Goal: Ask a question

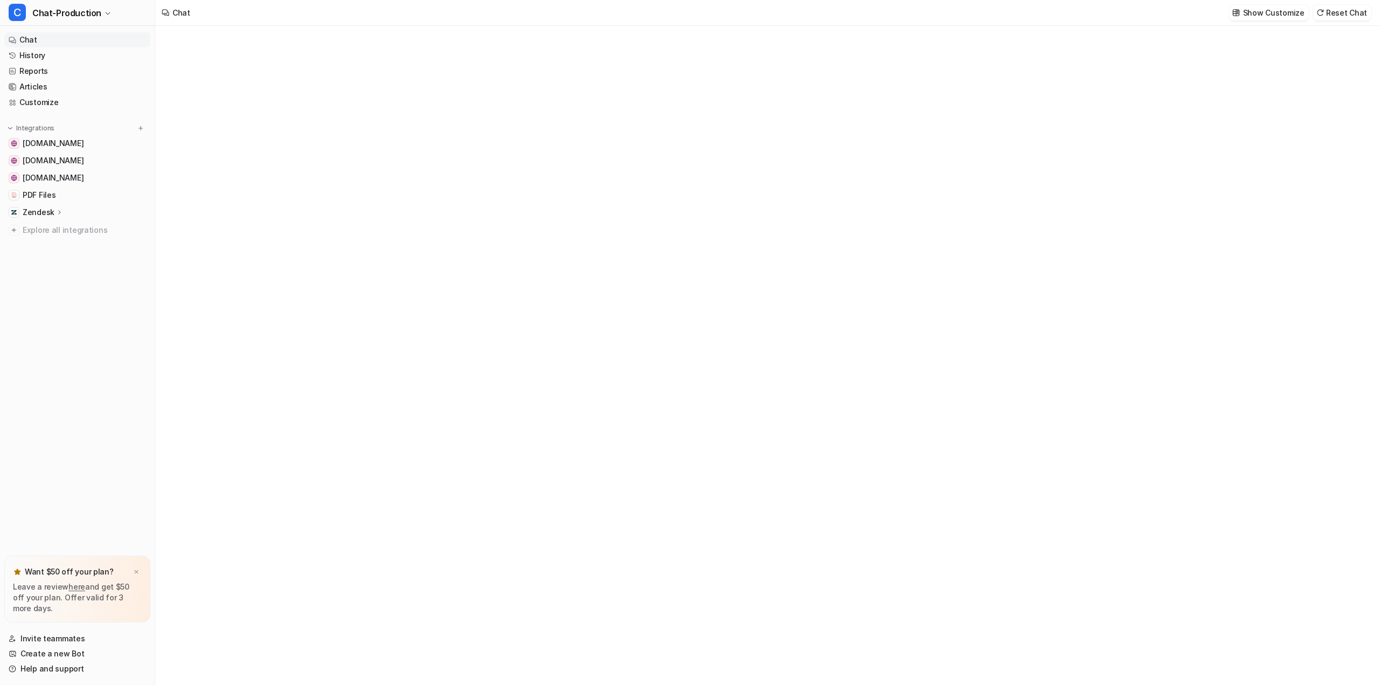
type textarea "**********"
click at [39, 51] on link "History" at bounding box center [77, 55] width 146 height 15
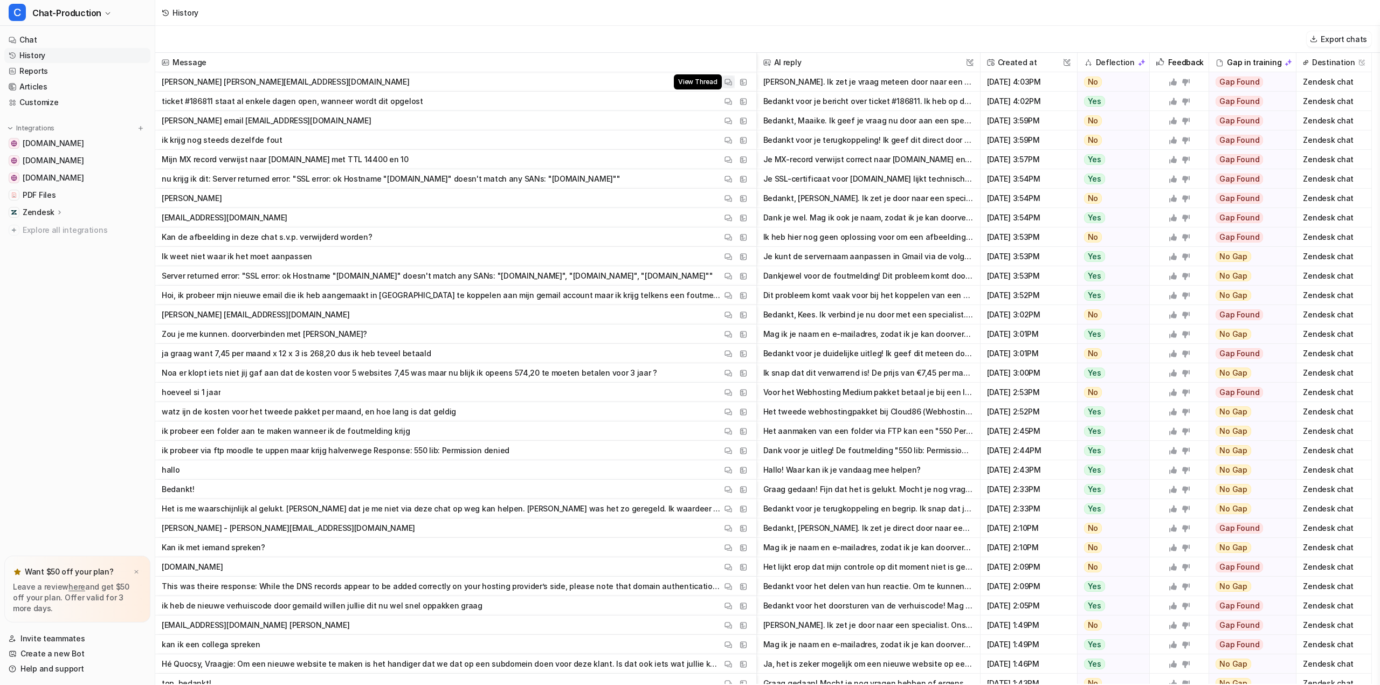
click at [728, 79] on img at bounding box center [729, 82] width 8 height 8
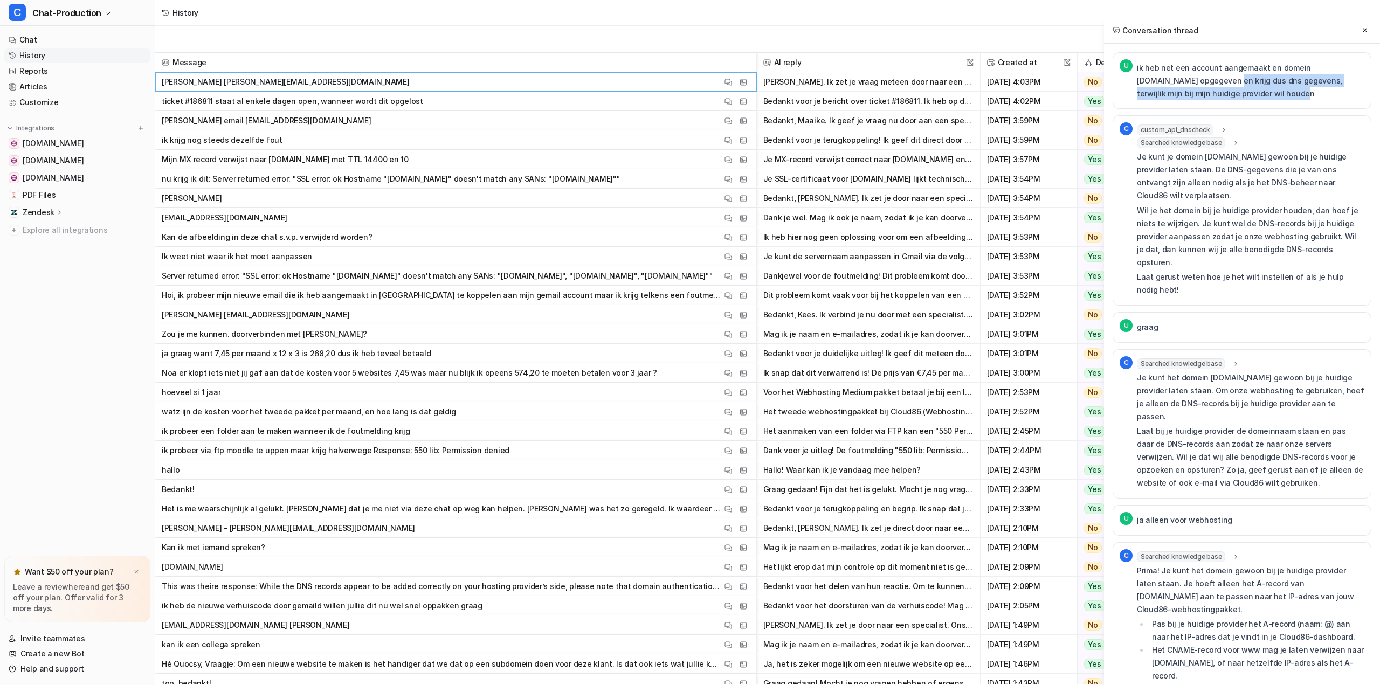
drag, startPoint x: 1181, startPoint y: 79, endPoint x: 1293, endPoint y: 89, distance: 112.6
click at [1293, 89] on p "ik heb net een account aangemaakt en domein [DOMAIN_NAME] opgegeven en krijg du…" at bounding box center [1251, 80] width 228 height 39
drag, startPoint x: 1290, startPoint y: 75, endPoint x: 1325, endPoint y: 93, distance: 38.8
click at [1325, 93] on p "ik heb net een account aangemaakt en domein [DOMAIN_NAME] opgegeven en krijg du…" at bounding box center [1251, 80] width 228 height 39
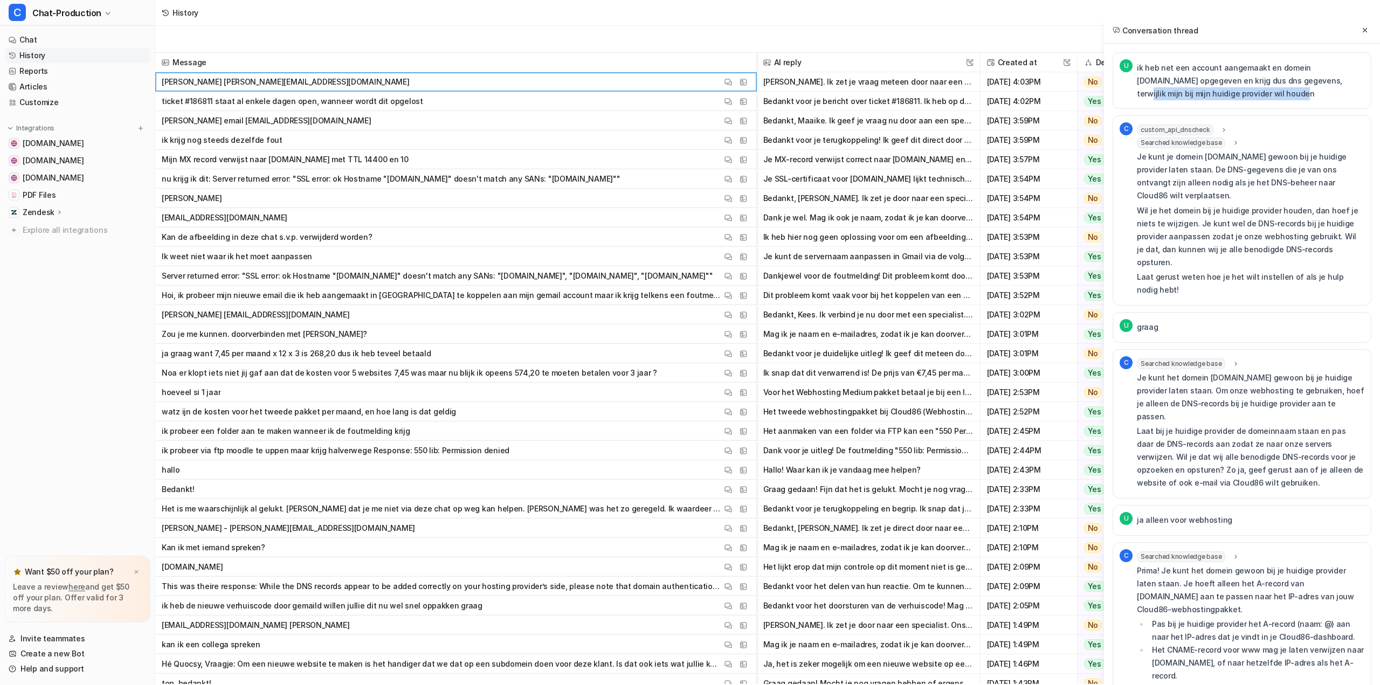
click at [1325, 93] on p "ik heb net een account aangemaakt en domein [DOMAIN_NAME] opgegeven en krijg du…" at bounding box center [1251, 80] width 228 height 39
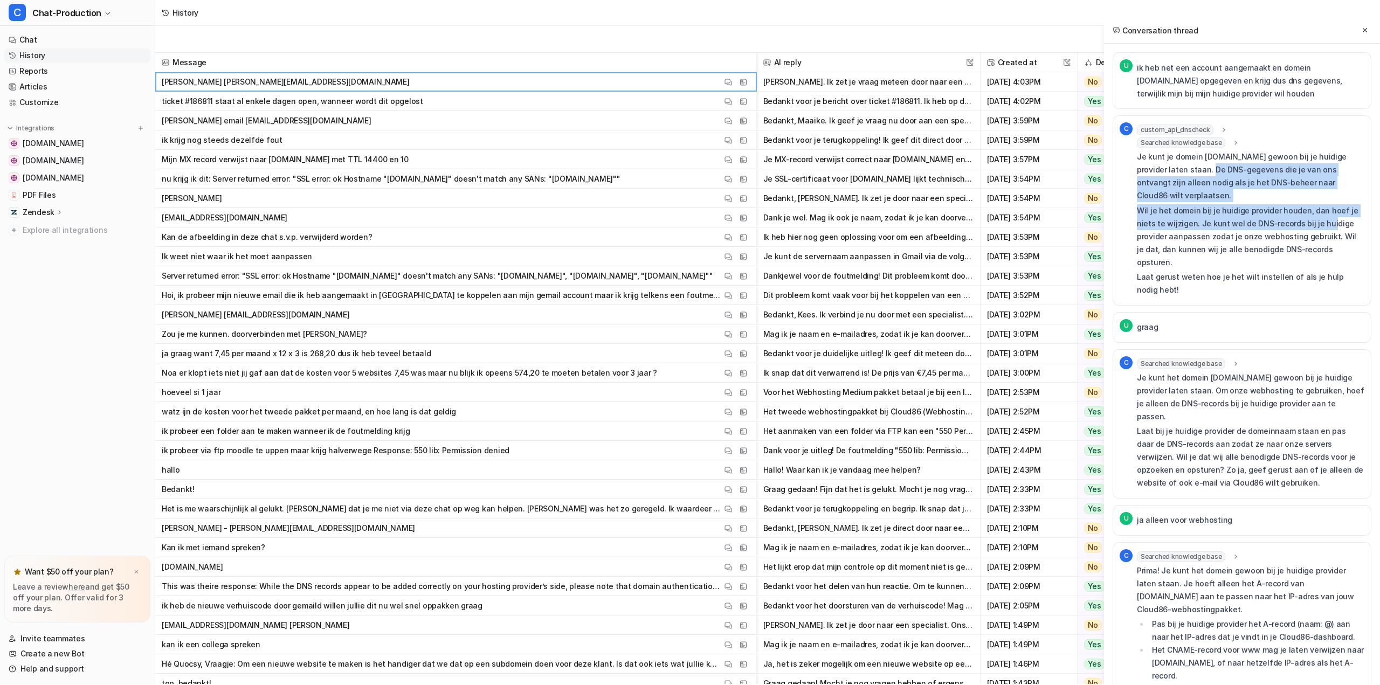
drag, startPoint x: 1183, startPoint y: 171, endPoint x: 1307, endPoint y: 217, distance: 132.2
click at [1307, 216] on div "Je kunt je domein [DOMAIN_NAME] gewoon bij je huidige provider laten staan. De …" at bounding box center [1251, 223] width 228 height 146
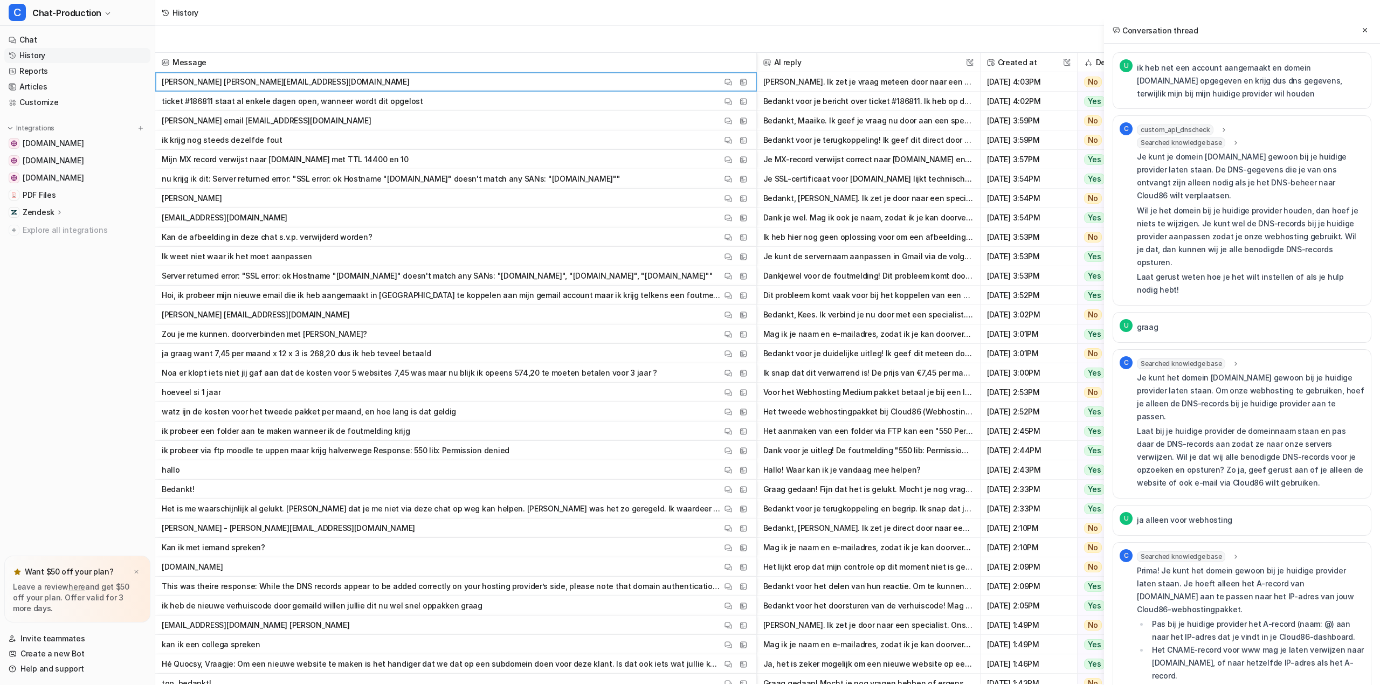
click at [1307, 217] on p "Wil je het domein bij je huidige provider houden, dan hoef je niets te wijzigen…" at bounding box center [1251, 236] width 228 height 65
drag, startPoint x: 1233, startPoint y: 198, endPoint x: 1314, endPoint y: 221, distance: 84.1
click at [1310, 216] on p "Wil je het domein bij je huidige provider houden, dan hoef je niets te wijzigen…" at bounding box center [1251, 236] width 228 height 65
click at [1314, 221] on p "Wil je het domein bij je huidige provider houden, dan hoef je niets te wijzigen…" at bounding box center [1251, 236] width 228 height 65
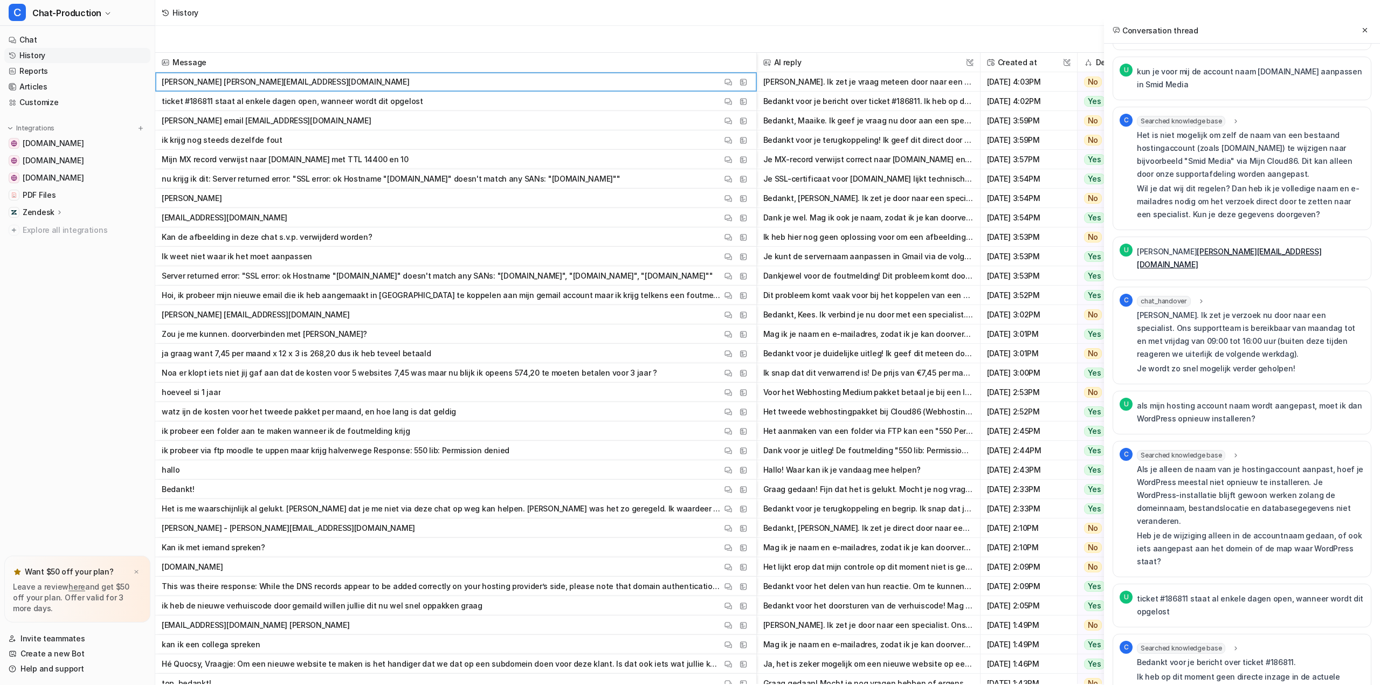
scroll to position [1348, 0]
click at [730, 100] on img at bounding box center [729, 102] width 8 height 8
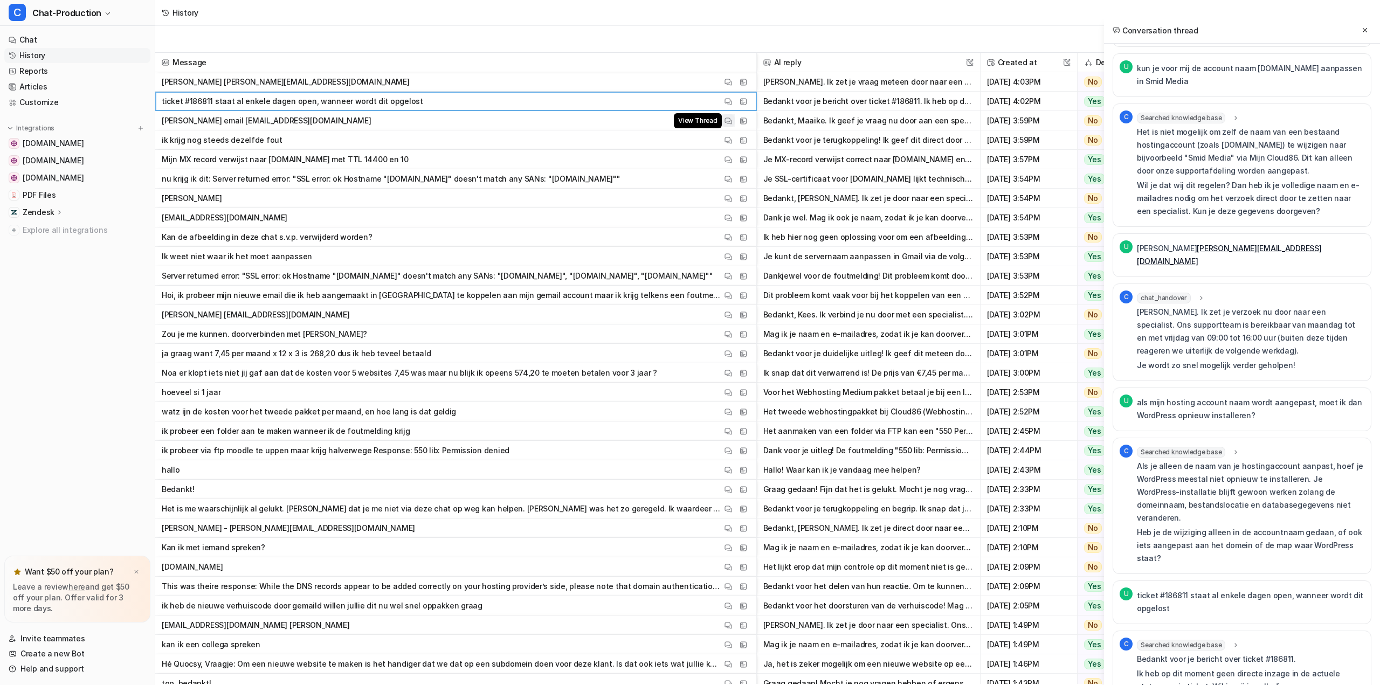
click at [728, 120] on img at bounding box center [729, 121] width 8 height 8
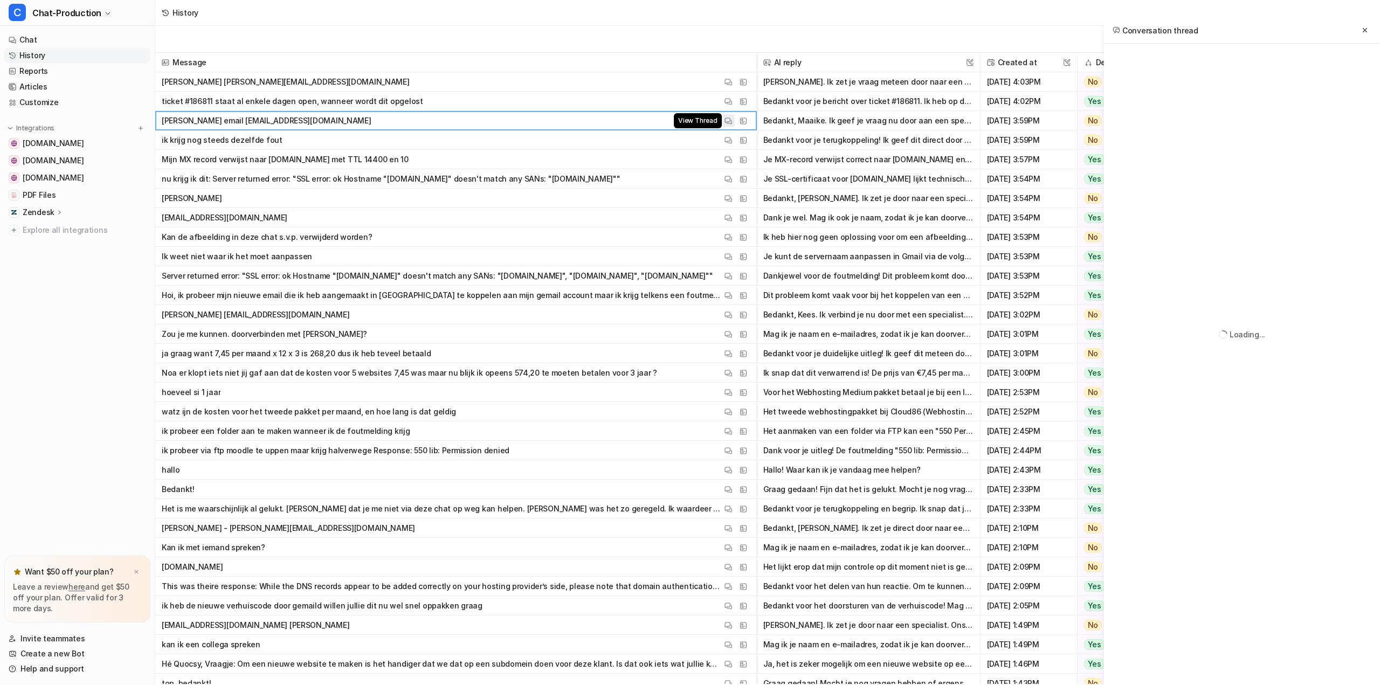
scroll to position [60, 0]
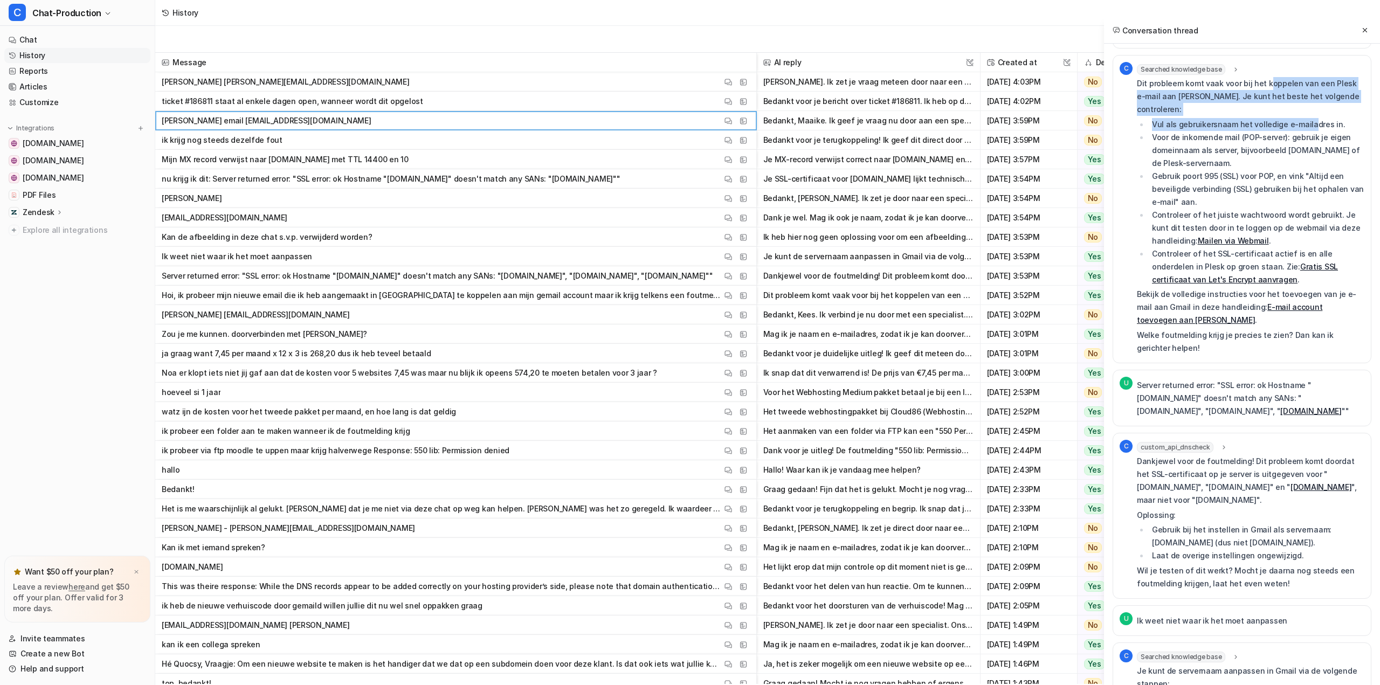
drag, startPoint x: 1267, startPoint y: 87, endPoint x: 1309, endPoint y: 110, distance: 48.0
click at [1309, 110] on div "Dit probleem komt vaak voor bij het koppelen van een Plesk e-mail aan [PERSON_N…" at bounding box center [1251, 216] width 228 height 278
click at [1309, 118] on li "Vul als gebruikersnaam het volledige e-mailadres in." at bounding box center [1257, 124] width 216 height 13
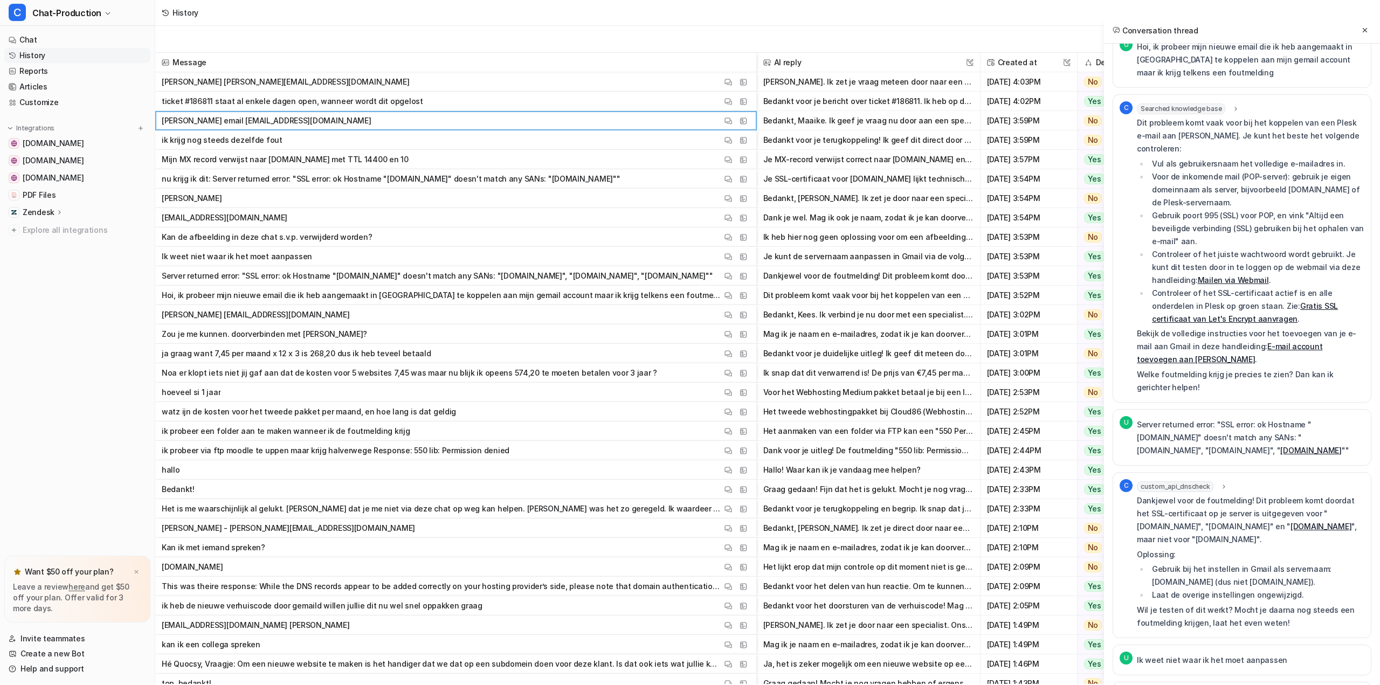
scroll to position [0, 0]
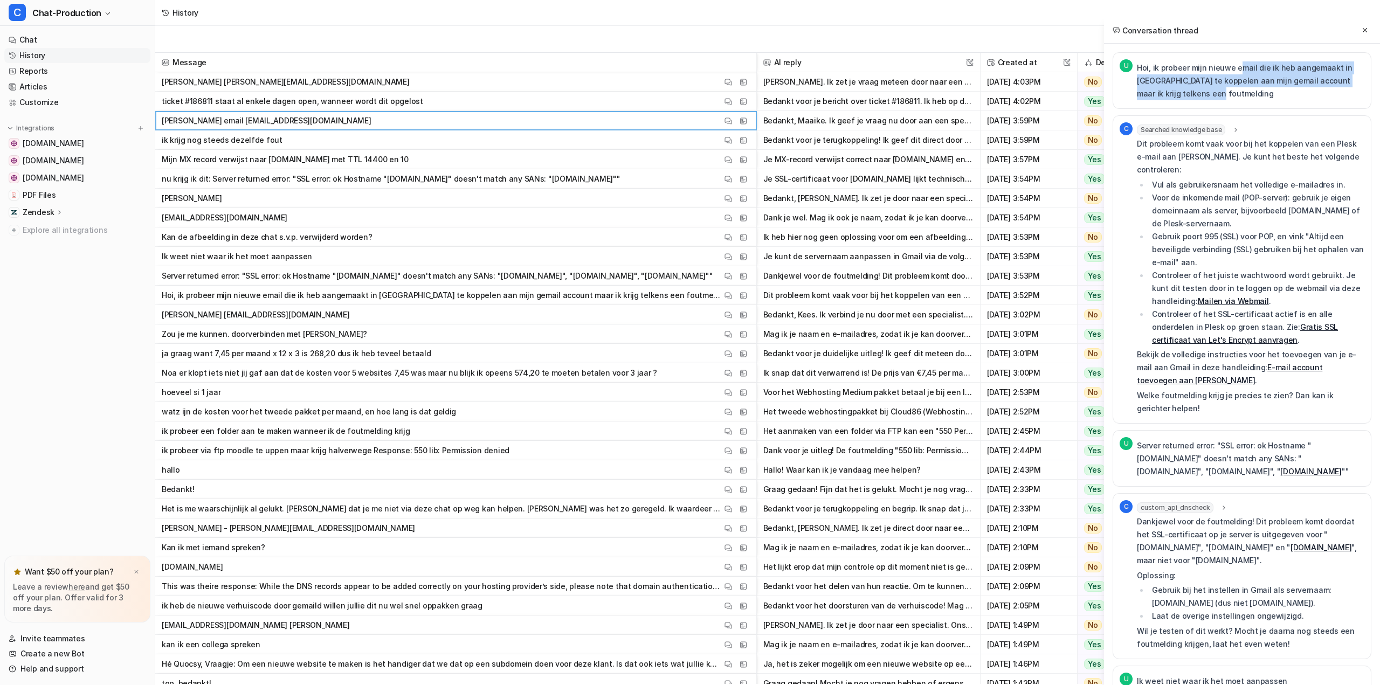
drag, startPoint x: 1240, startPoint y: 70, endPoint x: 1288, endPoint y: 93, distance: 53.1
click at [1288, 93] on p "Hoi, ik probeer mijn nieuwe email die ik heb aangemaakt in [GEOGRAPHIC_DATA] te…" at bounding box center [1251, 80] width 228 height 39
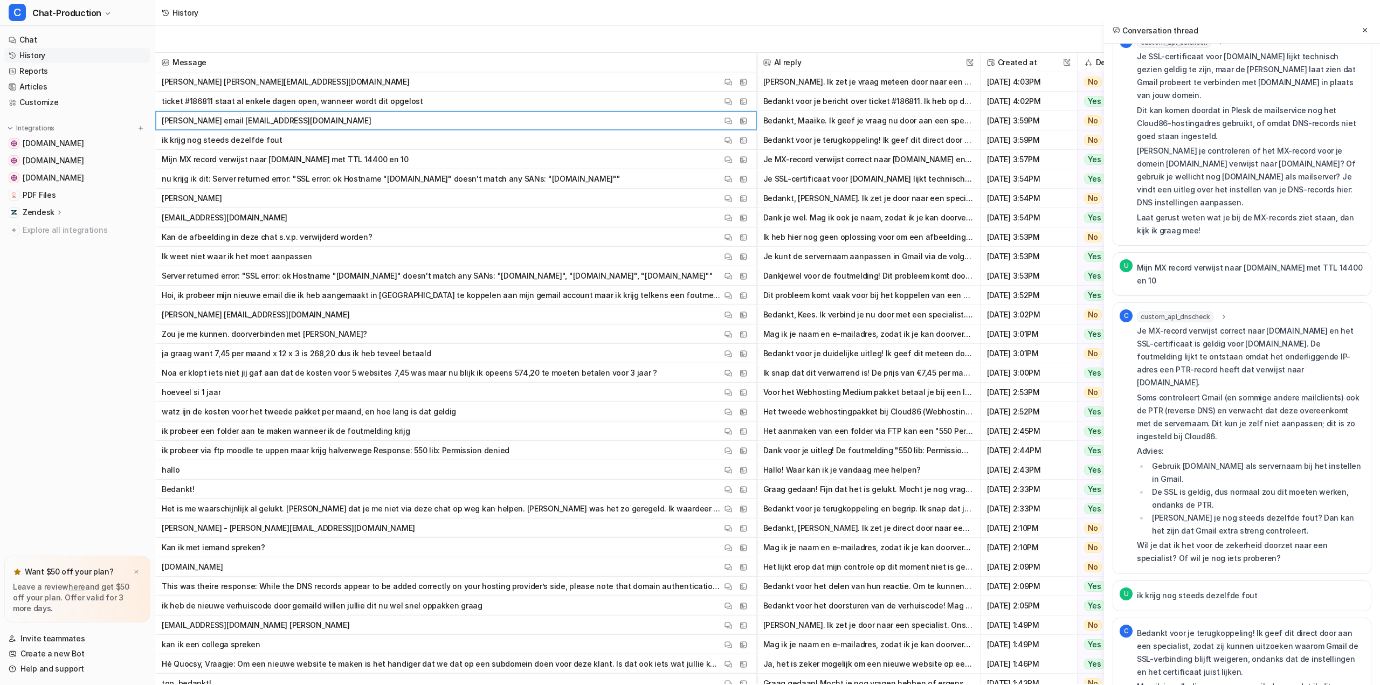
scroll to position [1116, 0]
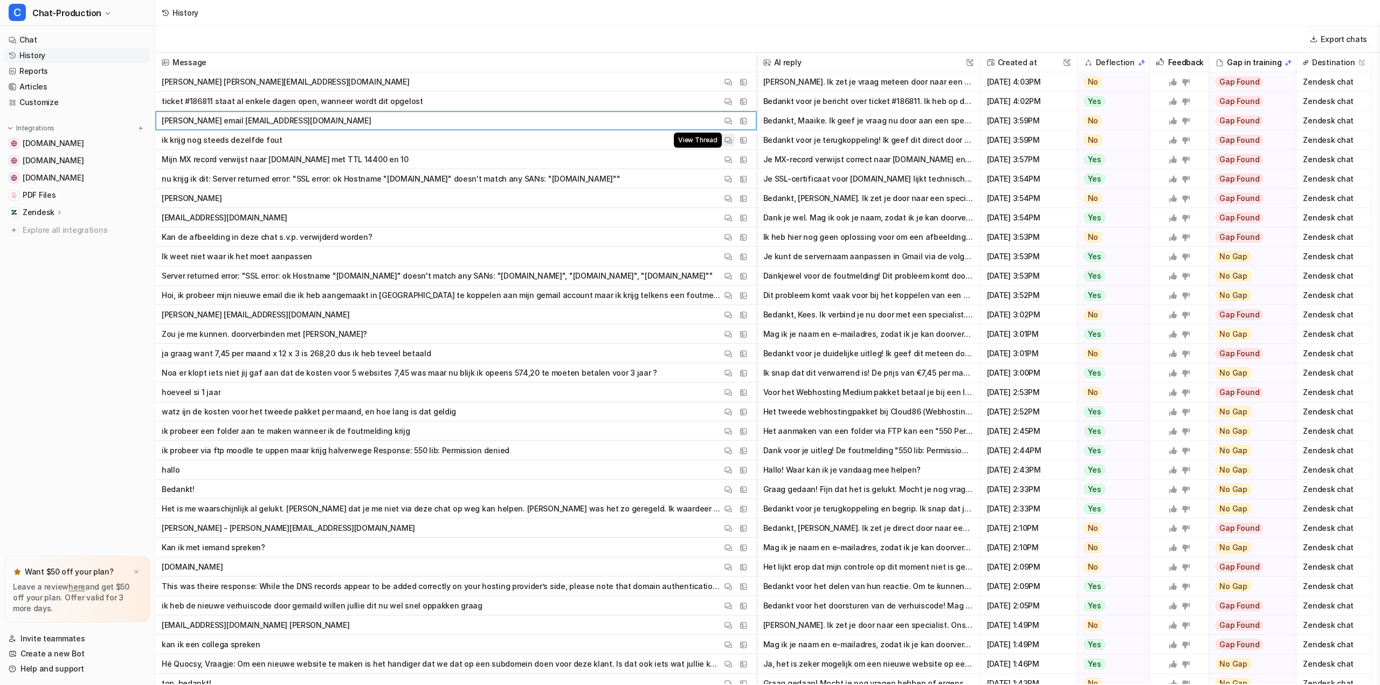
click at [725, 140] on img at bounding box center [729, 140] width 8 height 8
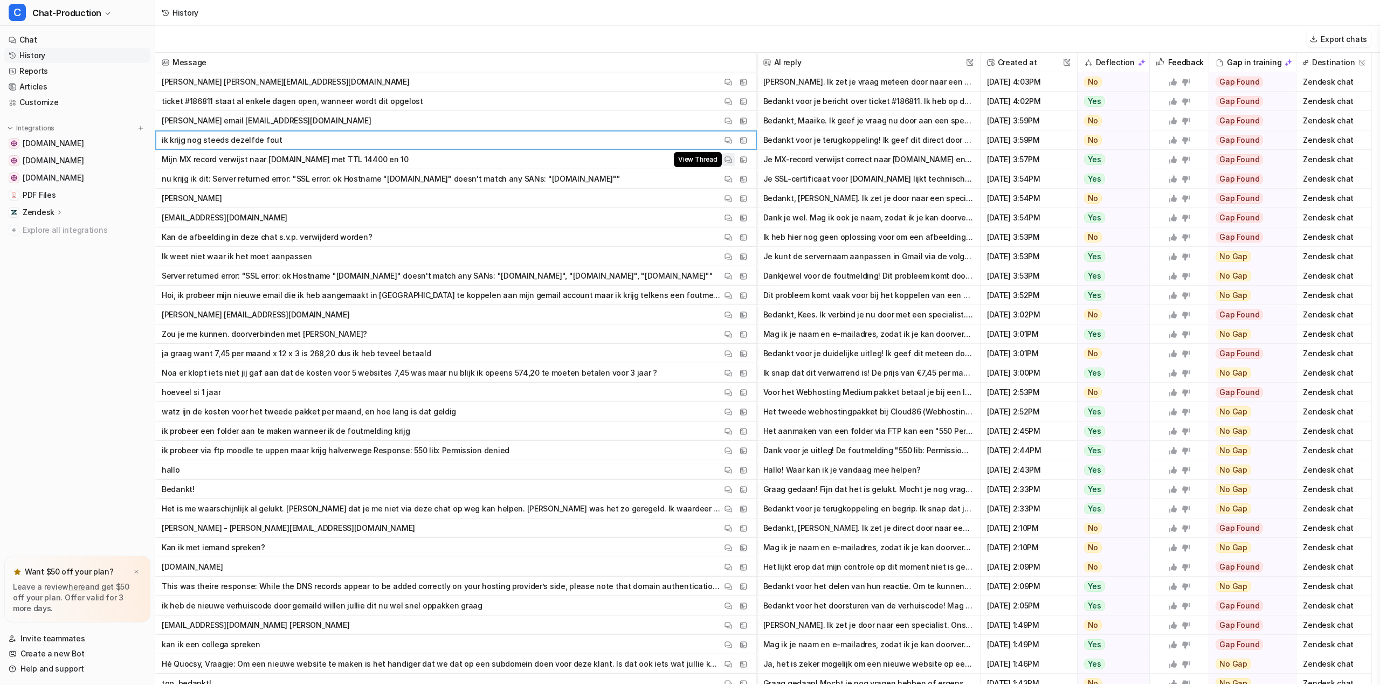
click at [731, 159] on img at bounding box center [729, 160] width 8 height 8
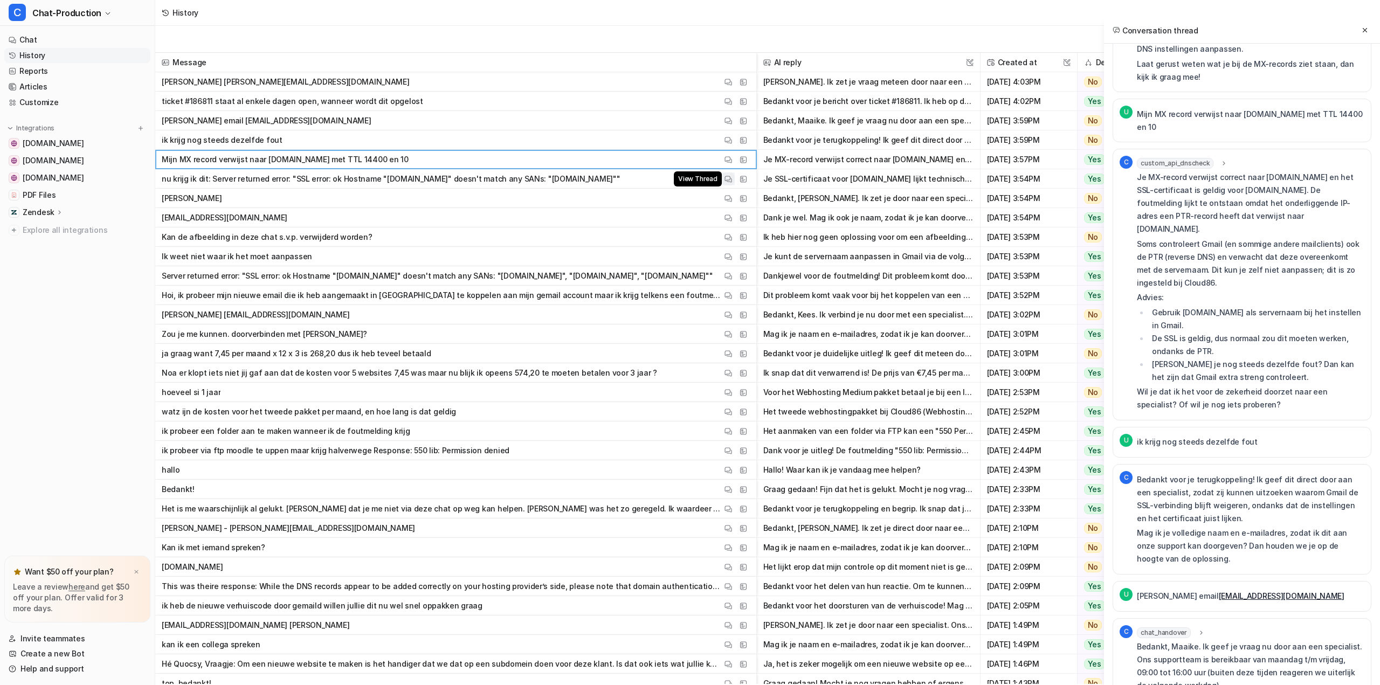
click at [727, 178] on img at bounding box center [729, 179] width 8 height 8
click at [729, 196] on img at bounding box center [729, 199] width 8 height 8
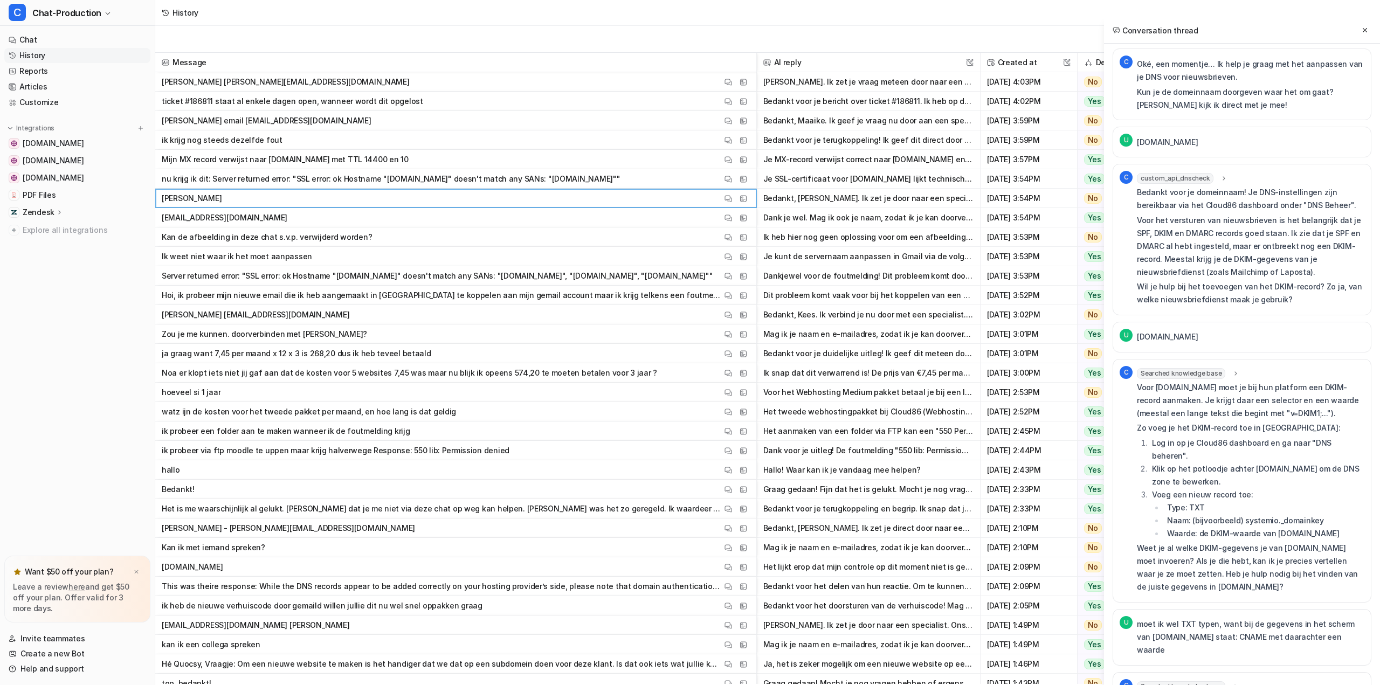
scroll to position [60, 0]
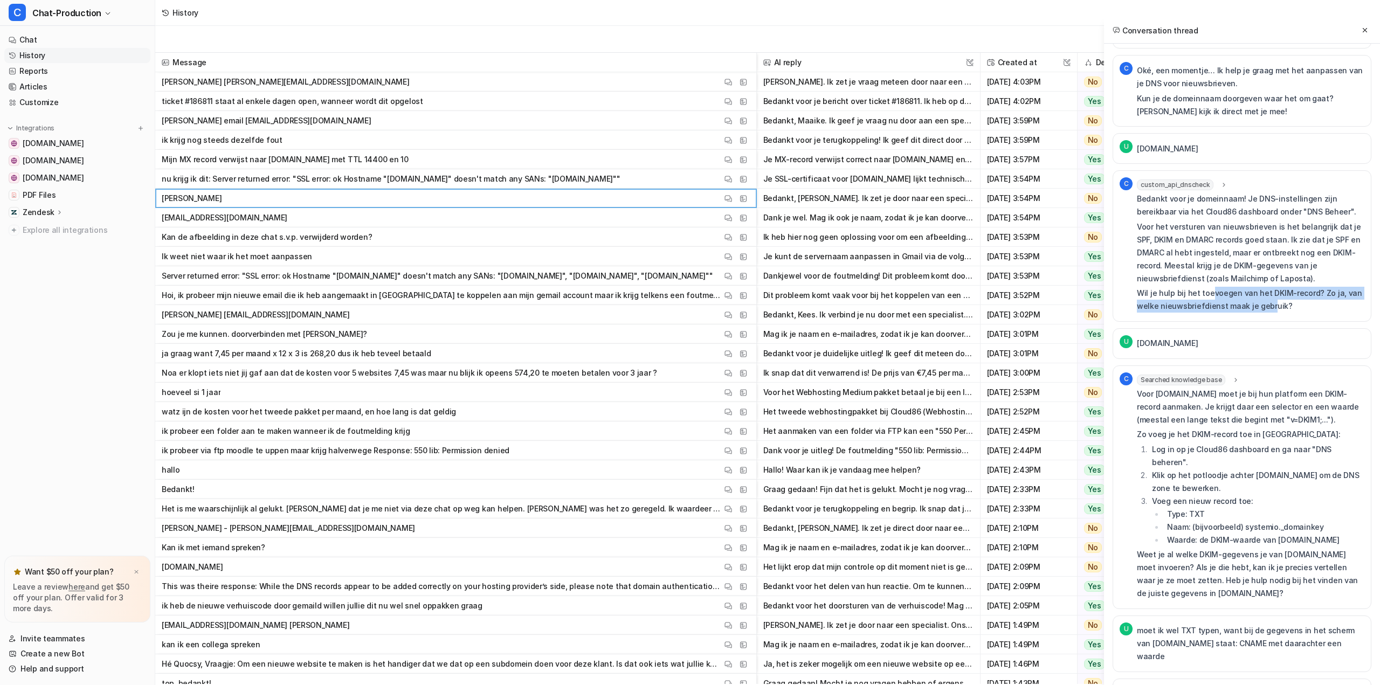
drag, startPoint x: 1207, startPoint y: 291, endPoint x: 1271, endPoint y: 304, distance: 65.0
click at [1271, 304] on p "Wil je hulp bij het toevoegen van het DKIM-record? Zo ja, van welke nieuwsbrief…" at bounding box center [1251, 300] width 228 height 26
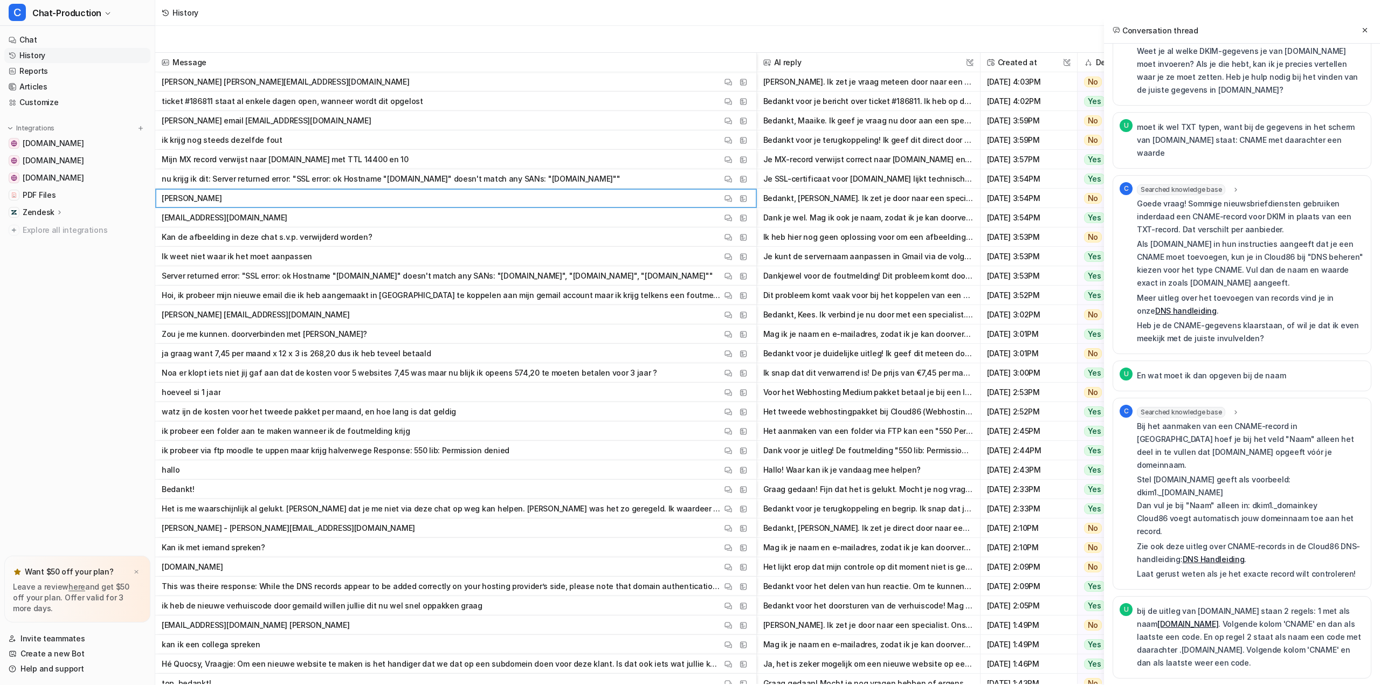
scroll to position [707, 0]
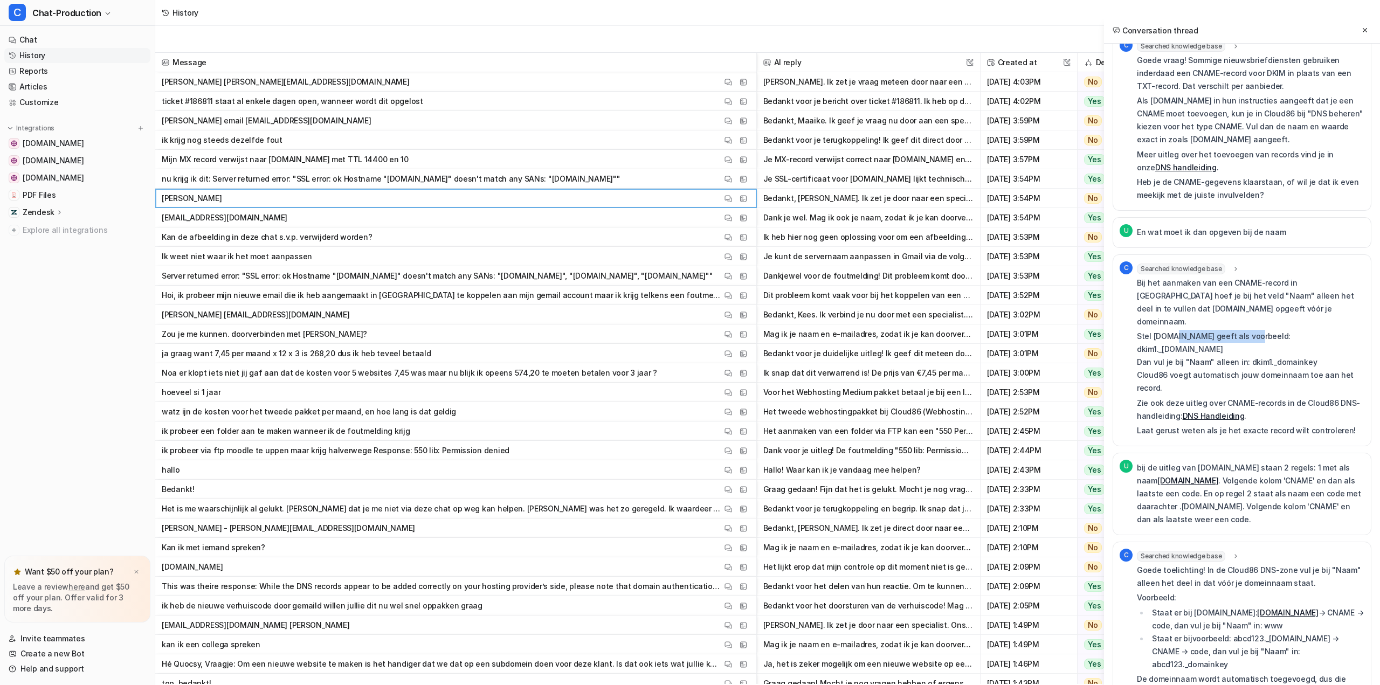
drag, startPoint x: 1170, startPoint y: 292, endPoint x: 1256, endPoint y: 298, distance: 85.9
click at [1256, 330] on p "Stel [DOMAIN_NAME] geeft als voorbeeld: dkim1._[DOMAIN_NAME] [PERSON_NAME] je b…" at bounding box center [1251, 362] width 228 height 65
drag, startPoint x: 1257, startPoint y: 298, endPoint x: 1287, endPoint y: 296, distance: 29.7
click at [1282, 330] on p "Stel [DOMAIN_NAME] geeft als voorbeeld: dkim1._[DOMAIN_NAME] [PERSON_NAME] je b…" at bounding box center [1251, 362] width 228 height 65
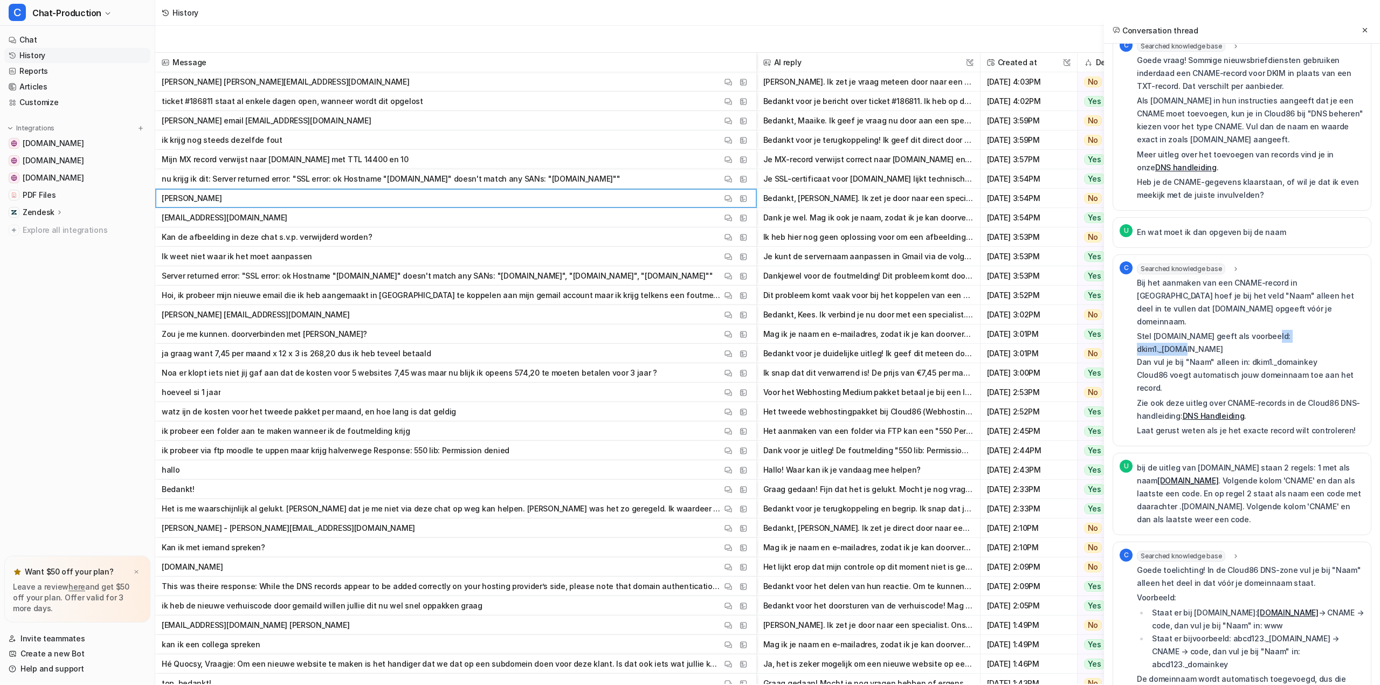
click at [1287, 330] on p "Stel [DOMAIN_NAME] geeft als voorbeeld: dkim1._[DOMAIN_NAME] [PERSON_NAME] je b…" at bounding box center [1251, 362] width 228 height 65
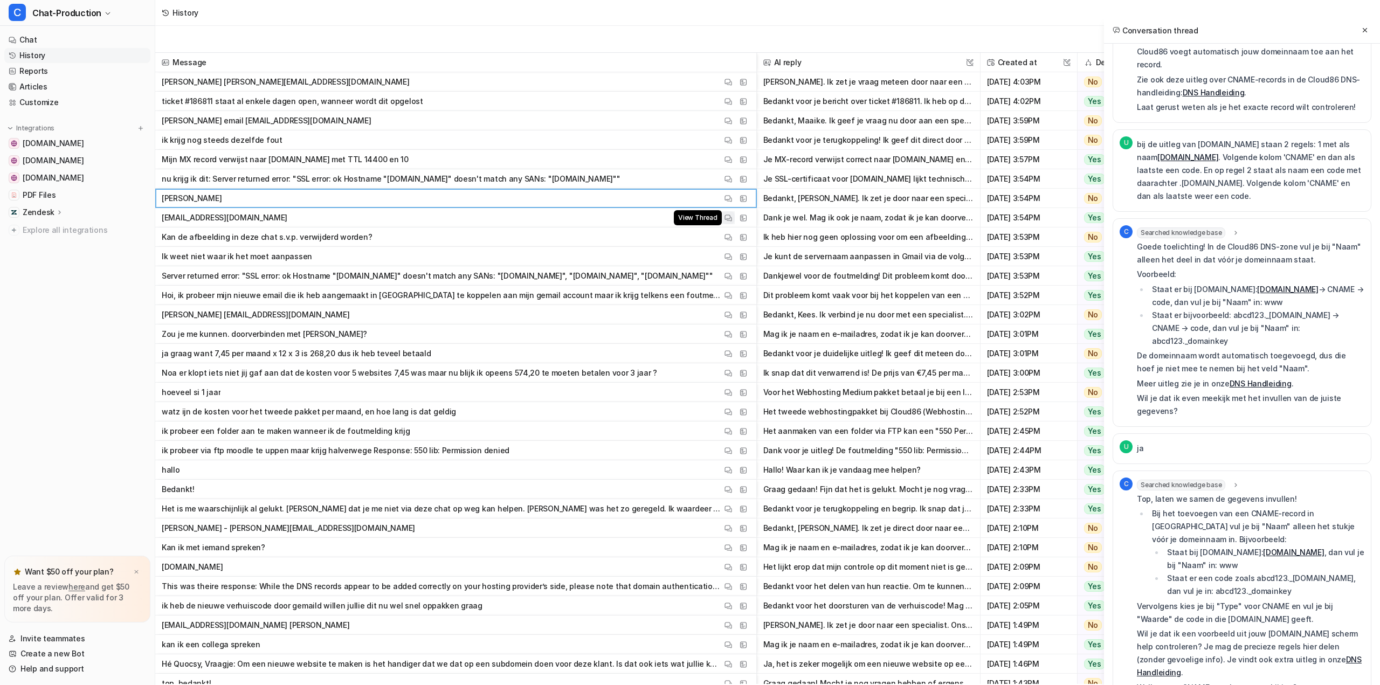
click at [728, 219] on img at bounding box center [729, 218] width 8 height 8
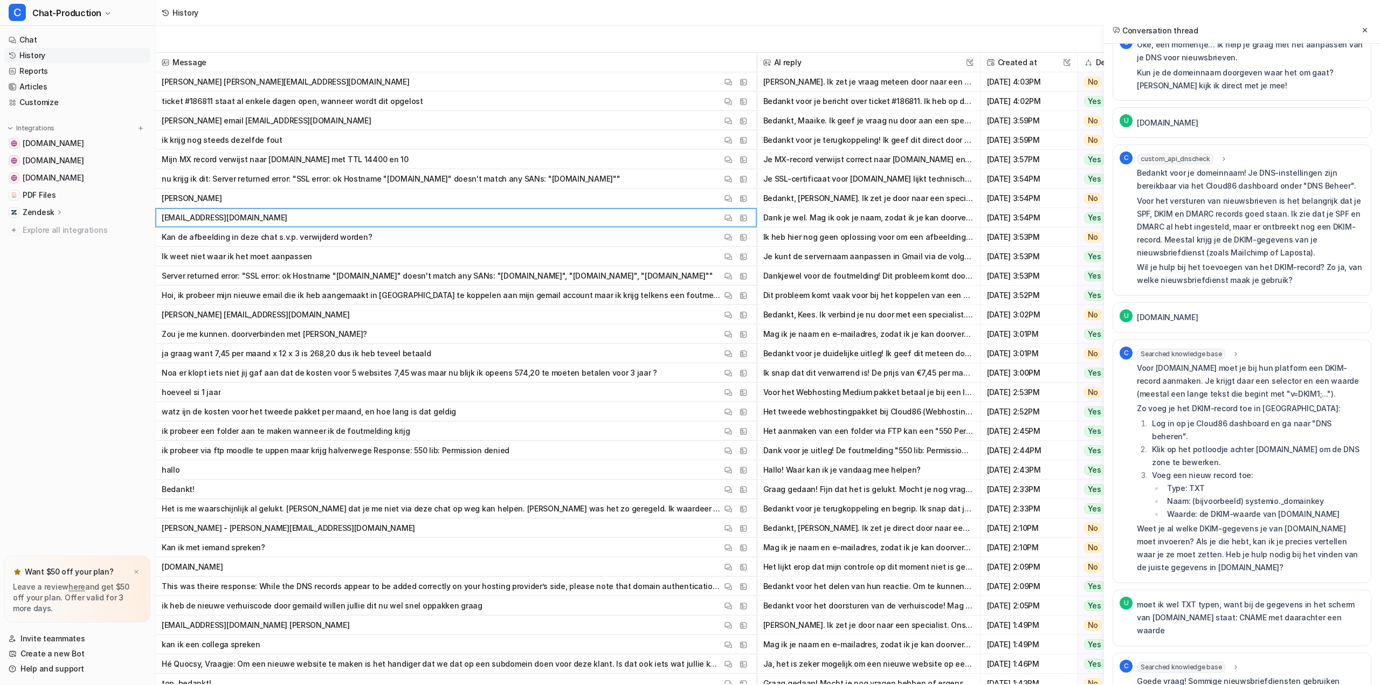
scroll to position [0, 0]
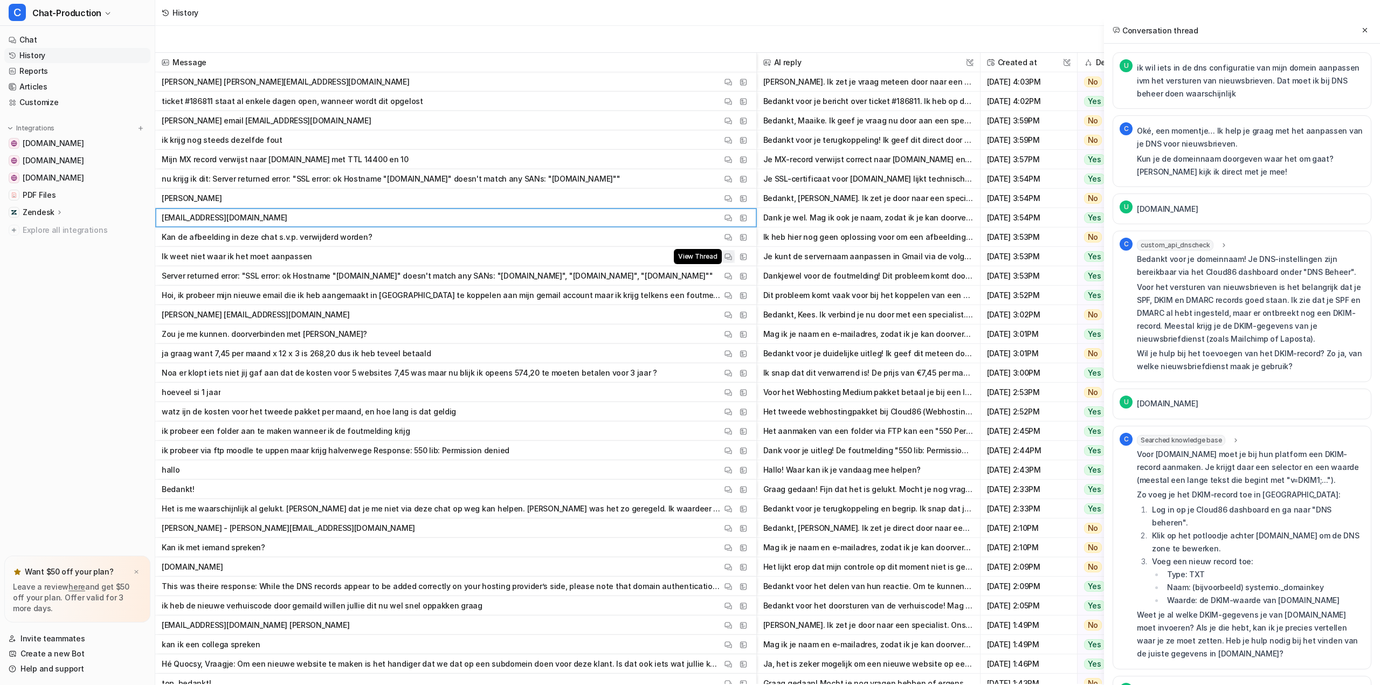
click at [727, 256] on img at bounding box center [729, 257] width 8 height 8
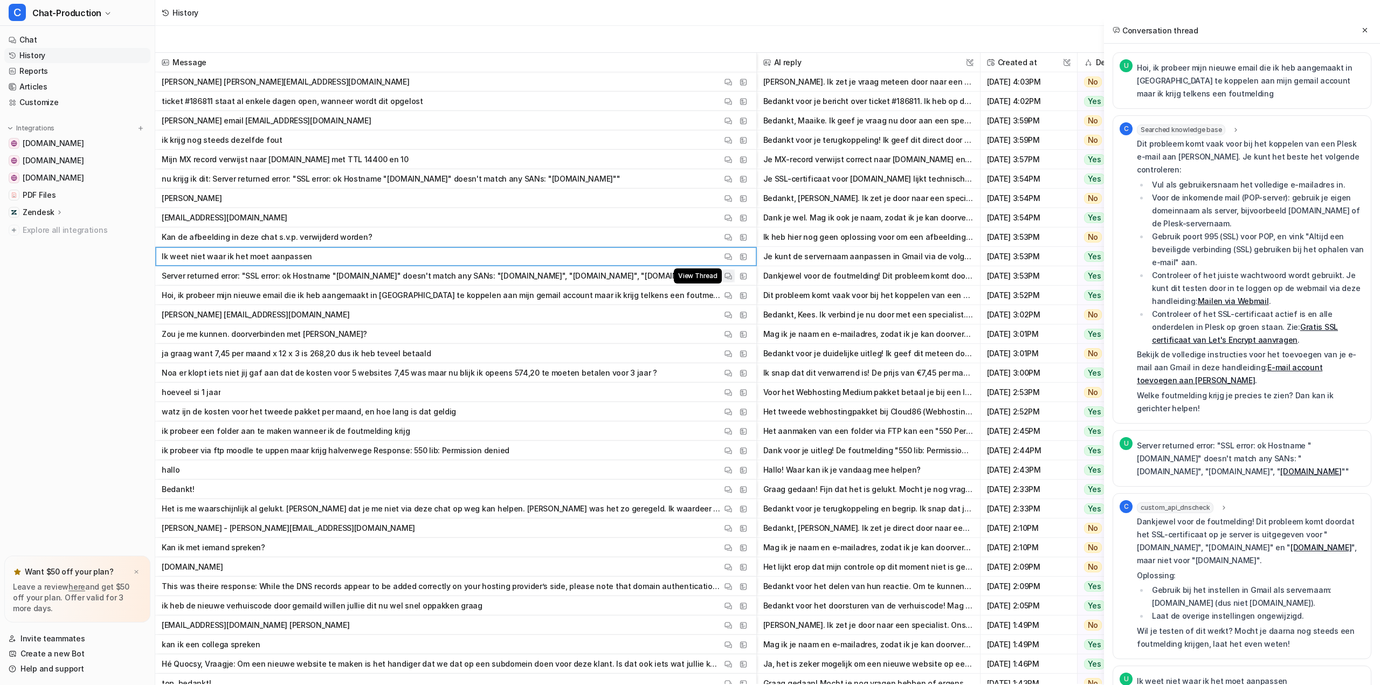
click at [731, 276] on img at bounding box center [729, 276] width 8 height 8
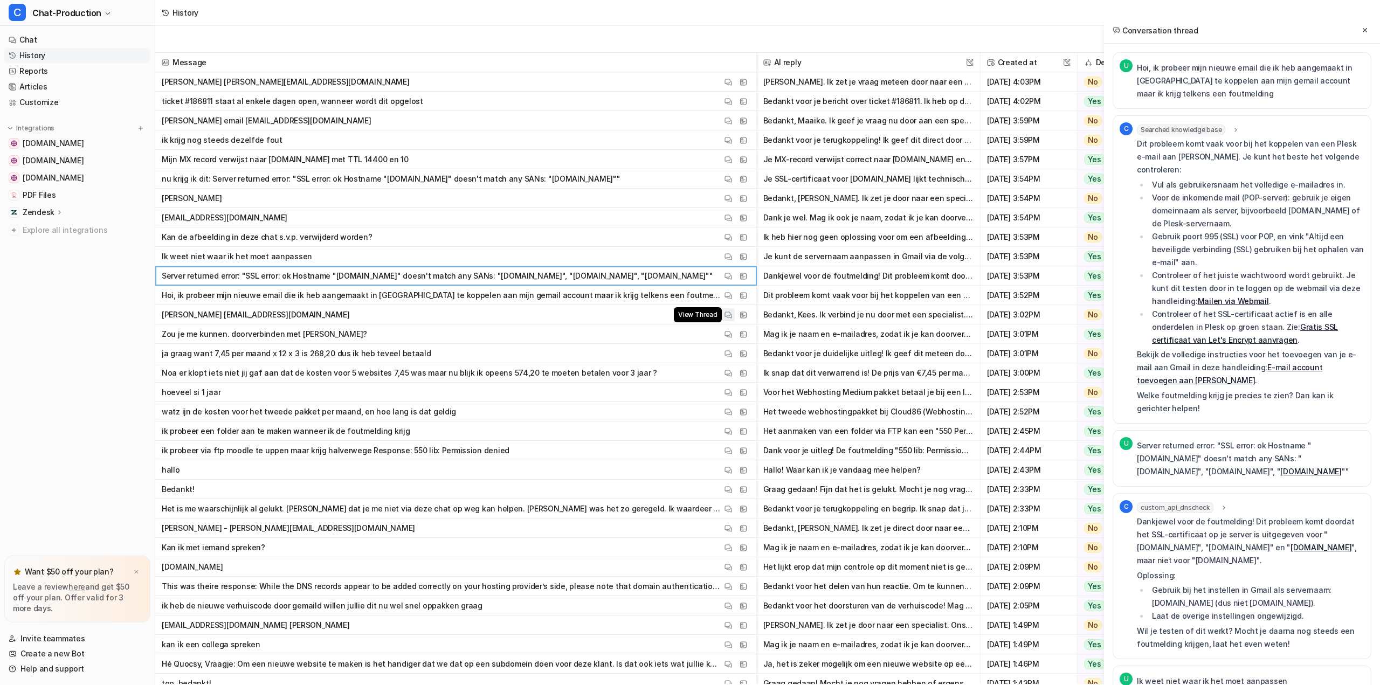
click at [732, 311] on button "View Thread" at bounding box center [728, 314] width 13 height 13
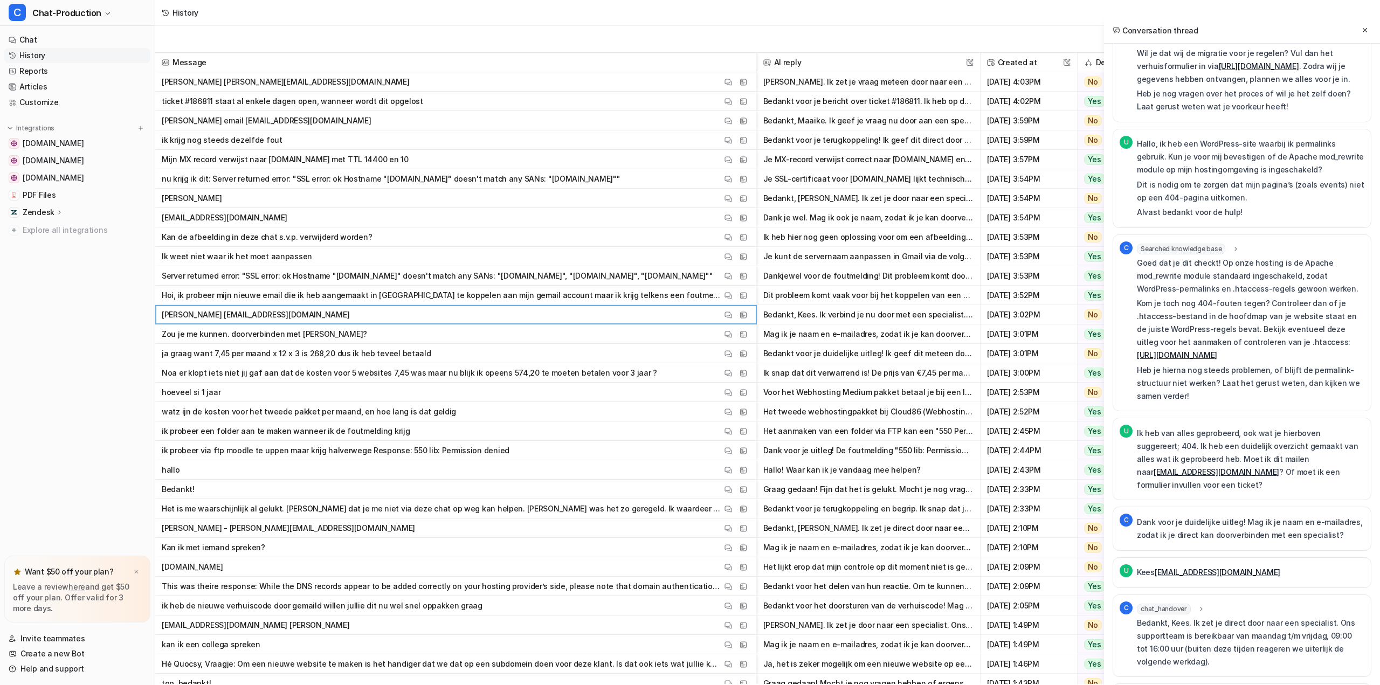
scroll to position [1417, 0]
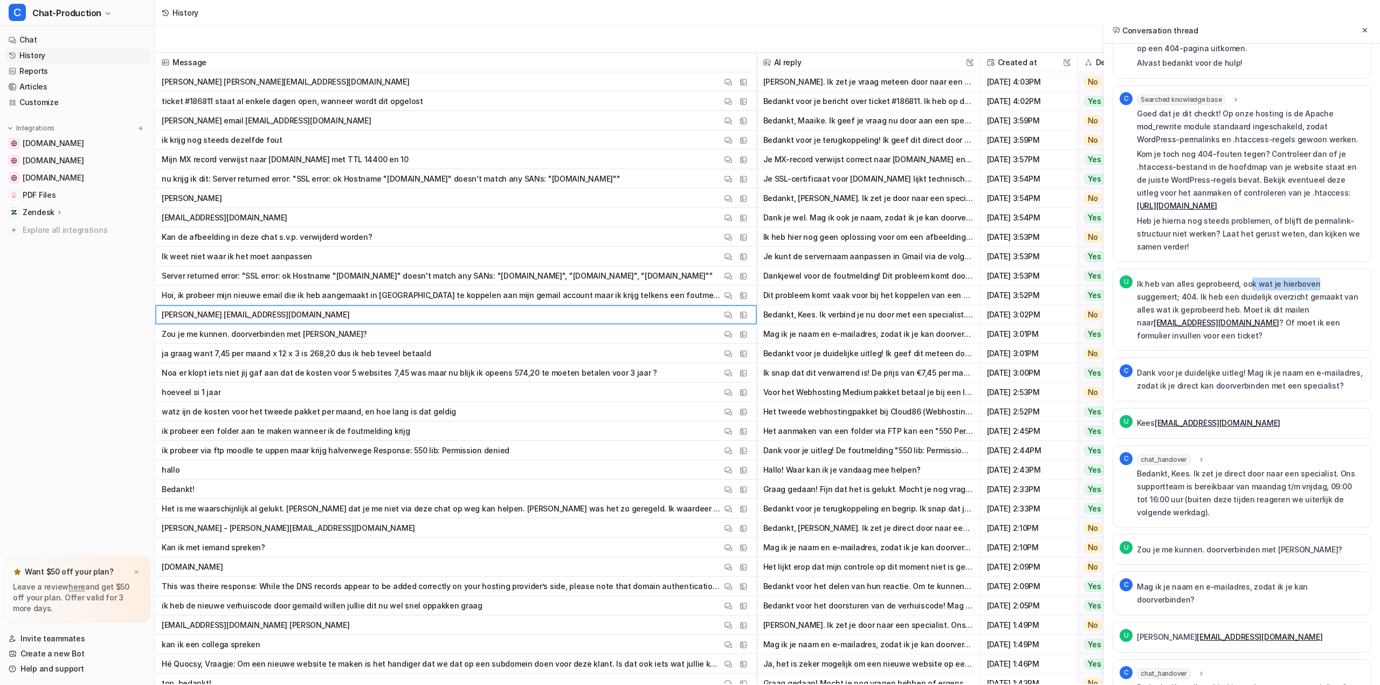
drag, startPoint x: 1248, startPoint y: 246, endPoint x: 1313, endPoint y: 245, distance: 65.2
click at [1311, 278] on p "Ik heb van alles geprobeerd, ook wat je hierboven suggereert; 404. Ik heb een d…" at bounding box center [1251, 310] width 228 height 65
click at [1313, 278] on p "Ik heb van alles geprobeerd, ook wat je hierboven suggereert; 404. Ik heb een d…" at bounding box center [1251, 310] width 228 height 65
drag, startPoint x: 1181, startPoint y: 258, endPoint x: 1272, endPoint y: 258, distance: 91.1
click at [1266, 278] on p "Ik heb van alles geprobeerd, ook wat je hierboven suggereert; 404. Ik heb een d…" at bounding box center [1251, 310] width 228 height 65
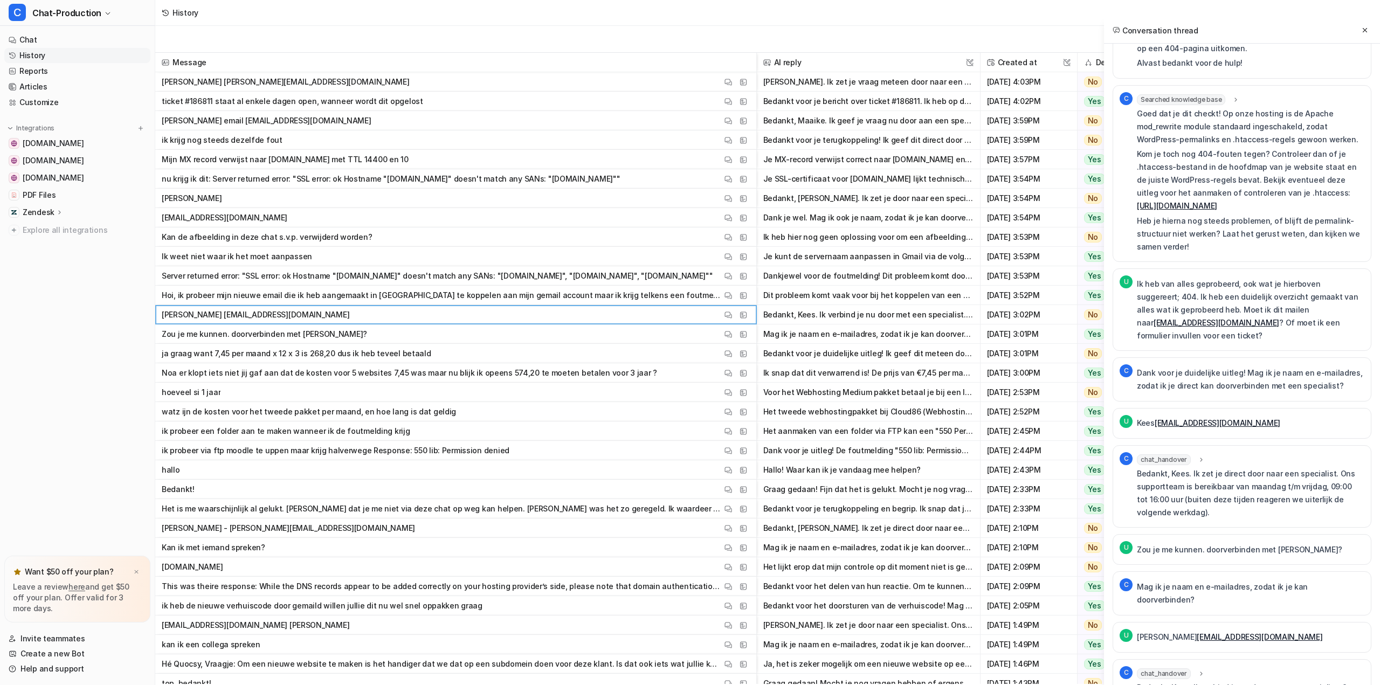
click at [1272, 278] on p "Ik heb van alles geprobeerd, ook wat je hierboven suggereert; 404. Ik heb een d…" at bounding box center [1251, 310] width 228 height 65
drag, startPoint x: 1202, startPoint y: 257, endPoint x: 1271, endPoint y: 284, distance: 74.1
click at [1269, 284] on p "Ik heb van alles geprobeerd, ook wat je hierboven suggereert; 404. Ik heb een d…" at bounding box center [1251, 310] width 228 height 65
click at [1271, 284] on p "Ik heb van alles geprobeerd, ook wat je hierboven suggereert; 404. Ik heb een d…" at bounding box center [1251, 310] width 228 height 65
drag, startPoint x: 1156, startPoint y: 320, endPoint x: 1307, endPoint y: 329, distance: 150.7
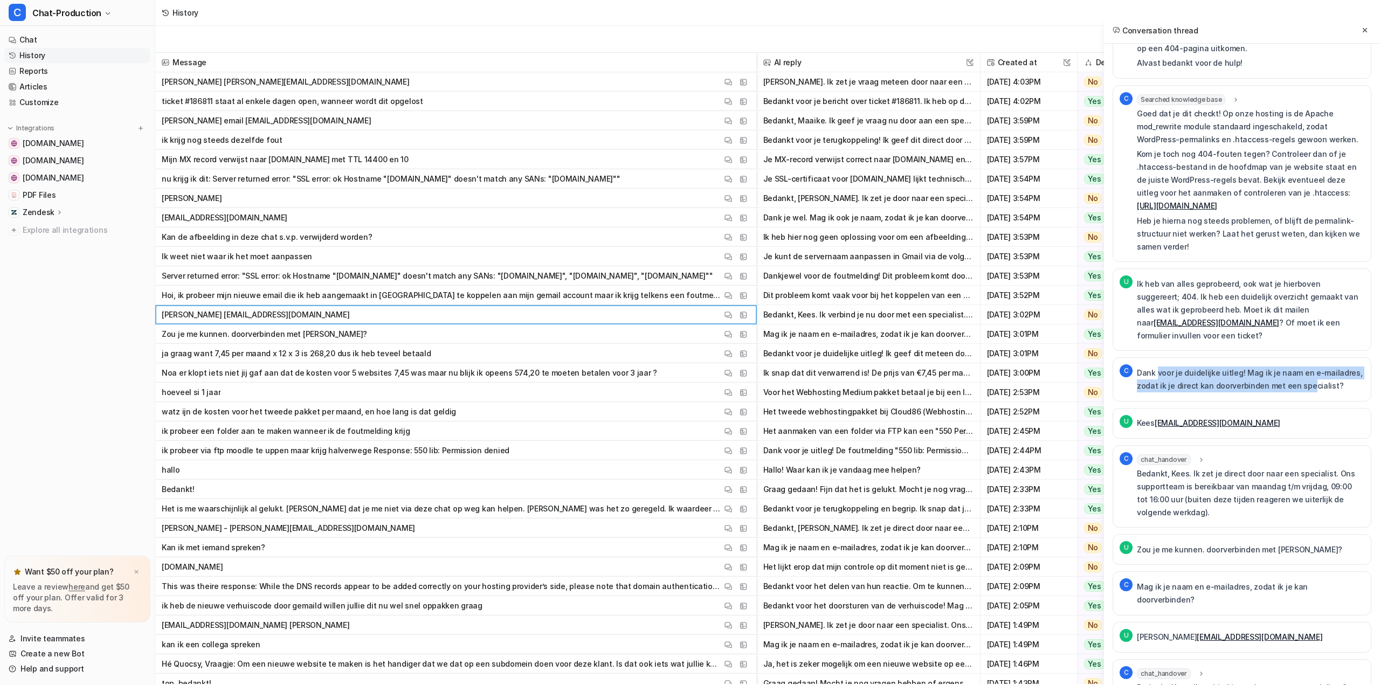
click at [1306, 367] on p "Dank voor je duidelijke uitleg! Mag ik je naam en e-mailadres, zodat ik je dire…" at bounding box center [1251, 380] width 228 height 26
click at [1307, 367] on p "Dank voor je duidelijke uitleg! Mag ik je naam en e-mailadres, zodat ik je dire…" at bounding box center [1251, 380] width 228 height 26
drag, startPoint x: 1323, startPoint y: 327, endPoint x: 1214, endPoint y: 321, distance: 109.1
click at [1214, 367] on p "Dank voor je duidelijke uitleg! Mag ik je naam en e-mailadres, zodat ik je dire…" at bounding box center [1251, 380] width 228 height 26
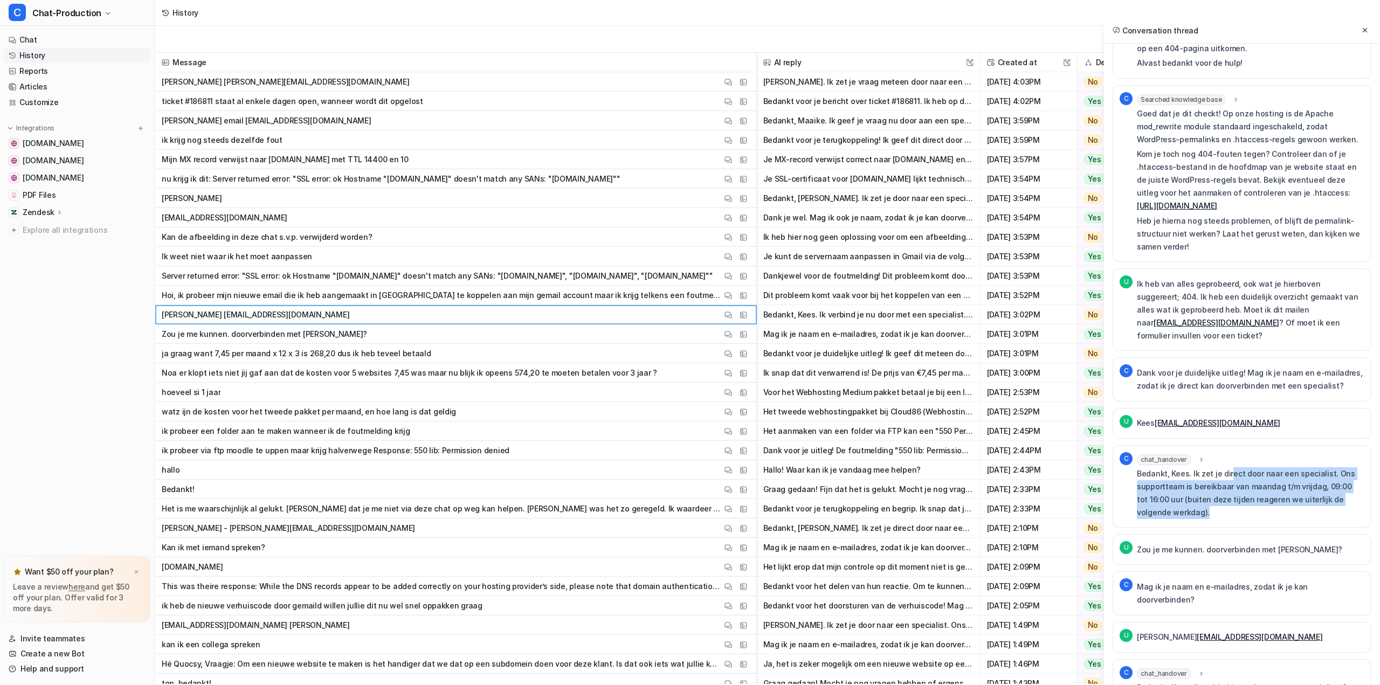
drag, startPoint x: 1229, startPoint y: 418, endPoint x: 1309, endPoint y: 457, distance: 89.2
click at [1309, 467] on p "Bedankt, Kees. Ik zet je direct door naar een specialist. Ons supportteam is be…" at bounding box center [1251, 493] width 228 height 52
drag, startPoint x: 1296, startPoint y: 453, endPoint x: 1145, endPoint y: 423, distance: 154.6
click at [1145, 467] on p "Bedankt, Kees. Ik zet je direct door naar een specialist. Ons supportteam is be…" at bounding box center [1251, 493] width 228 height 52
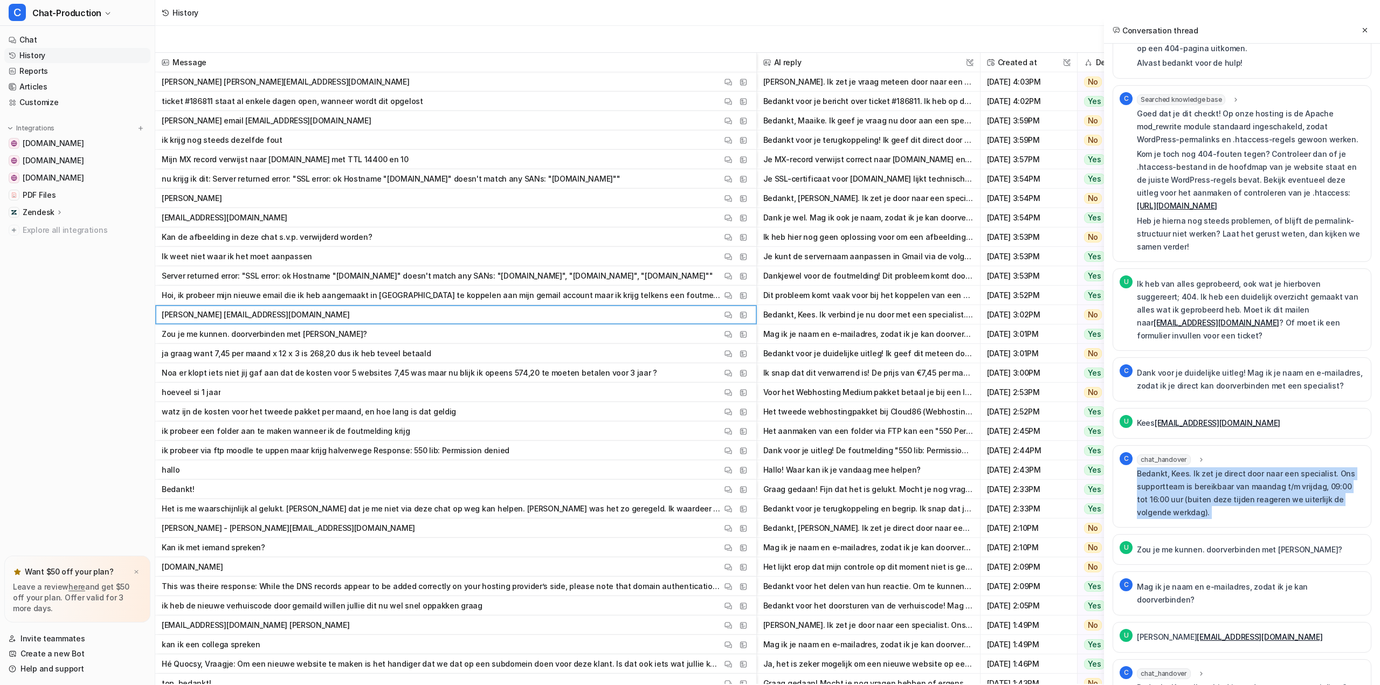
click at [1142, 467] on p "Bedankt, Kees. Ik zet je direct door naar een specialist. Ons supportteam is be…" at bounding box center [1251, 493] width 228 height 52
drag, startPoint x: 1140, startPoint y: 422, endPoint x: 1210, endPoint y: 458, distance: 79.1
click at [1210, 467] on p "Bedankt, Kees. Ik zet je direct door naar een specialist. Ons supportteam is be…" at bounding box center [1251, 493] width 228 height 52
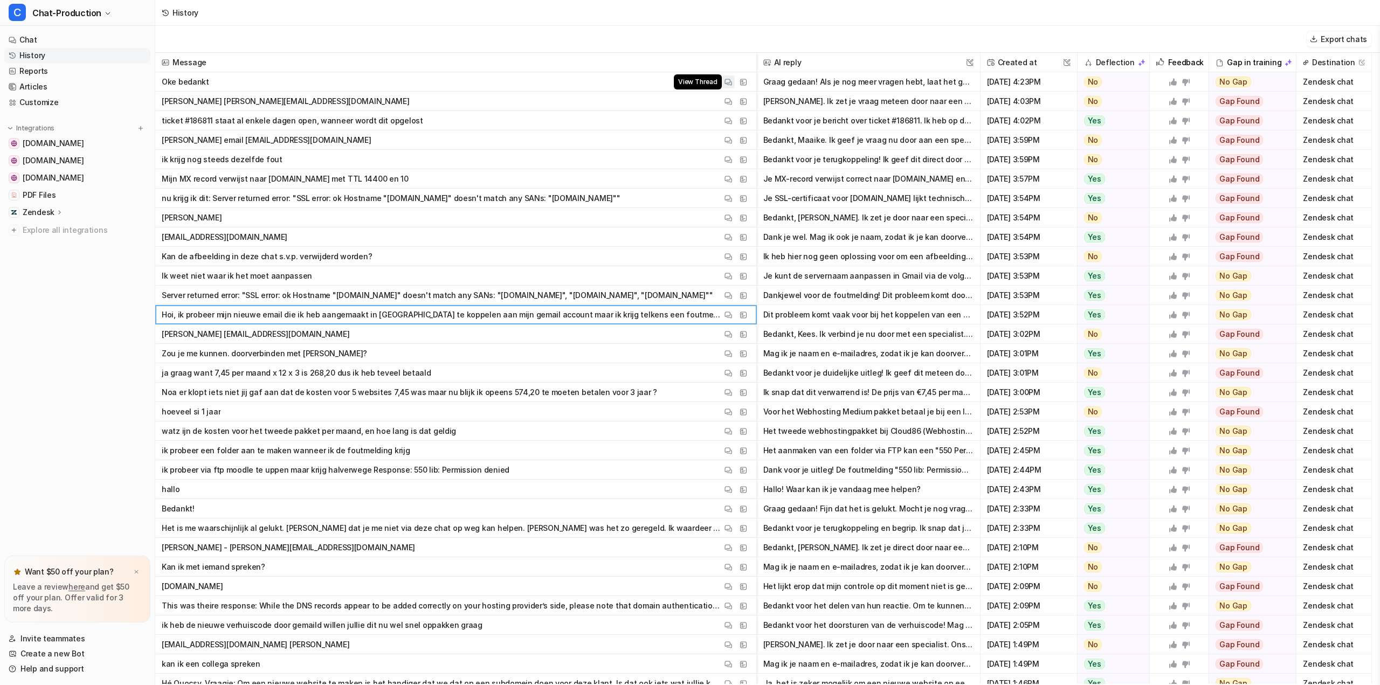
click at [729, 80] on img at bounding box center [729, 82] width 8 height 8
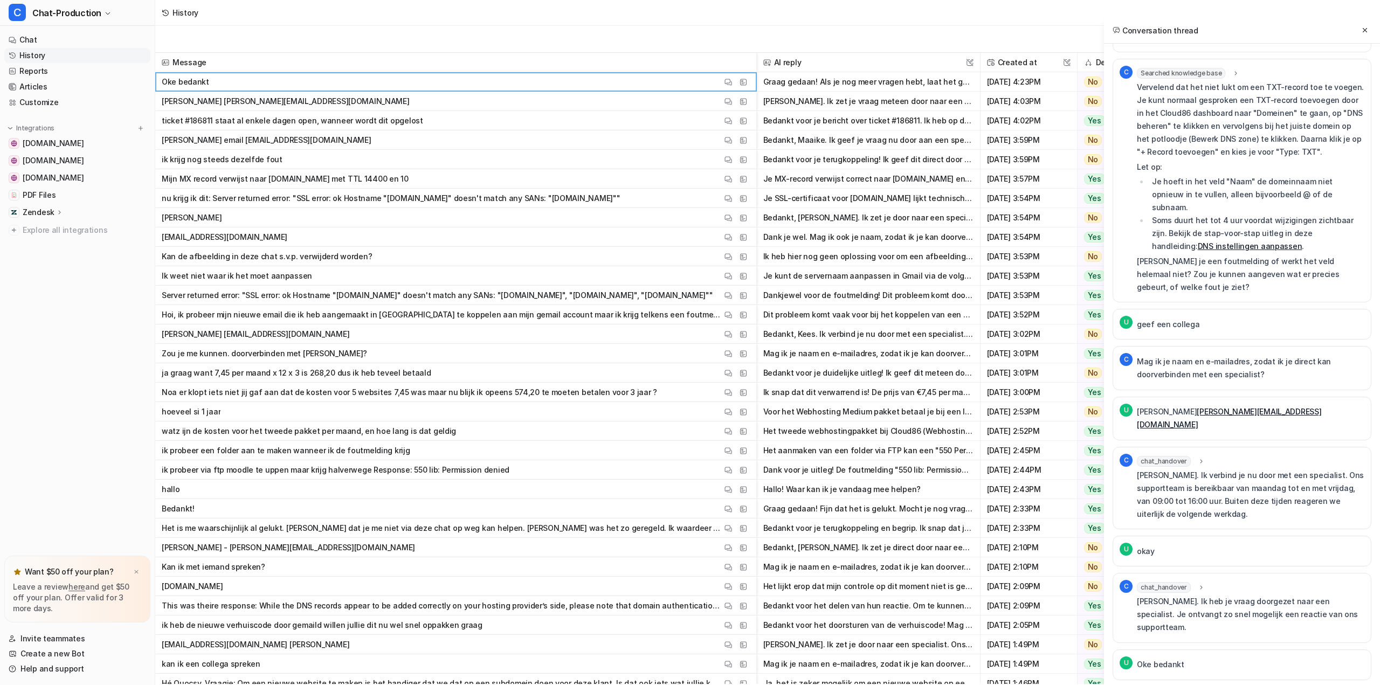
scroll to position [32, 0]
drag, startPoint x: 1237, startPoint y: 563, endPoint x: 1321, endPoint y: 569, distance: 83.7
click at [1318, 594] on p "[PERSON_NAME]. Ik heb je vraag doorgezet naar een specialist. Je ontvangt zo sn…" at bounding box center [1251, 613] width 228 height 39
click at [1321, 594] on p "[PERSON_NAME]. Ik heb je vraag doorgezet naar een specialist. Je ontvangt zo sn…" at bounding box center [1251, 613] width 228 height 39
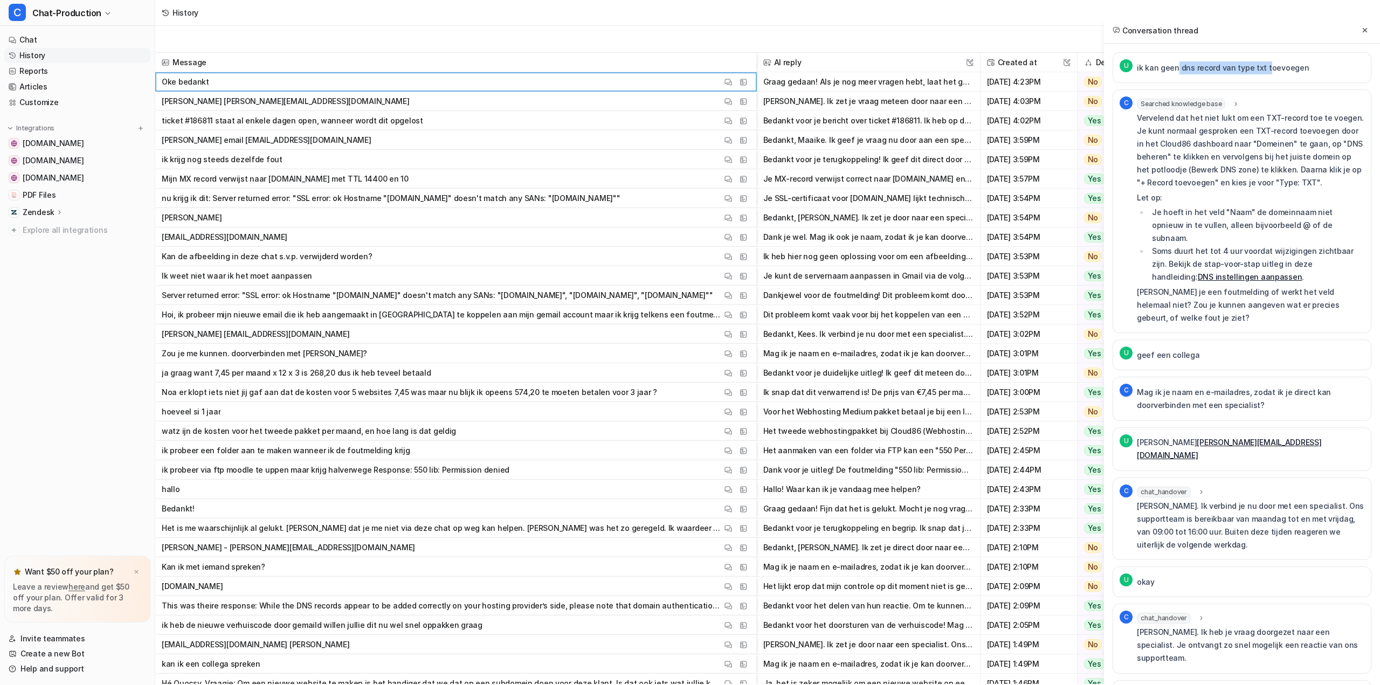
drag, startPoint x: 1178, startPoint y: 67, endPoint x: 1271, endPoint y: 66, distance: 93.3
click at [1270, 66] on p "ik kan geen dns record van type txt toevoegen" at bounding box center [1223, 67] width 172 height 13
click at [1271, 66] on p "ik kan geen dns record van type txt toevoegen" at bounding box center [1223, 67] width 172 height 13
drag, startPoint x: 1292, startPoint y: 67, endPoint x: 1203, endPoint y: 64, distance: 89.0
click at [1203, 64] on p "ik kan geen dns record van type txt toevoegen" at bounding box center [1223, 67] width 172 height 13
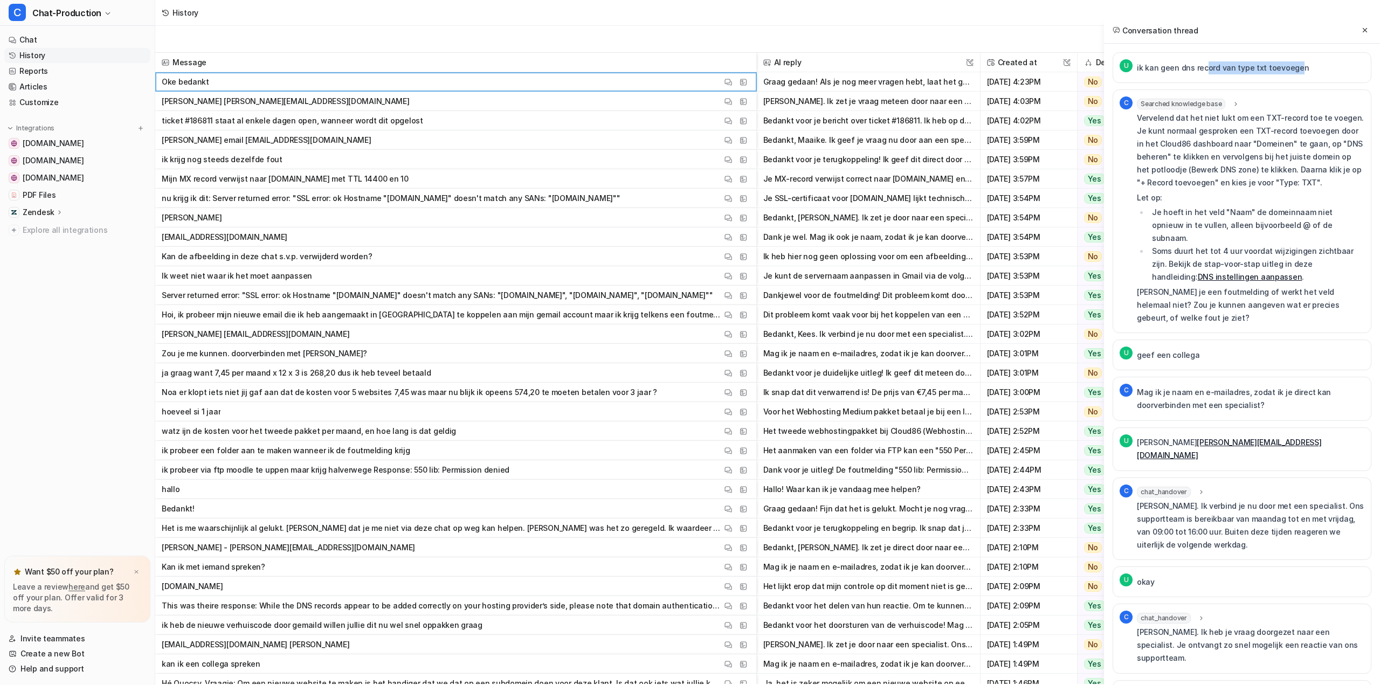
click at [1203, 64] on p "ik kan geen dns record van type txt toevoegen" at bounding box center [1223, 67] width 172 height 13
drag, startPoint x: 1185, startPoint y: 67, endPoint x: 1264, endPoint y: 71, distance: 78.8
click at [1262, 71] on p "ik kan geen dns record van type txt toevoegen" at bounding box center [1223, 67] width 172 height 13
click at [1264, 71] on p "ik kan geen dns record van type txt toevoegen" at bounding box center [1223, 67] width 172 height 13
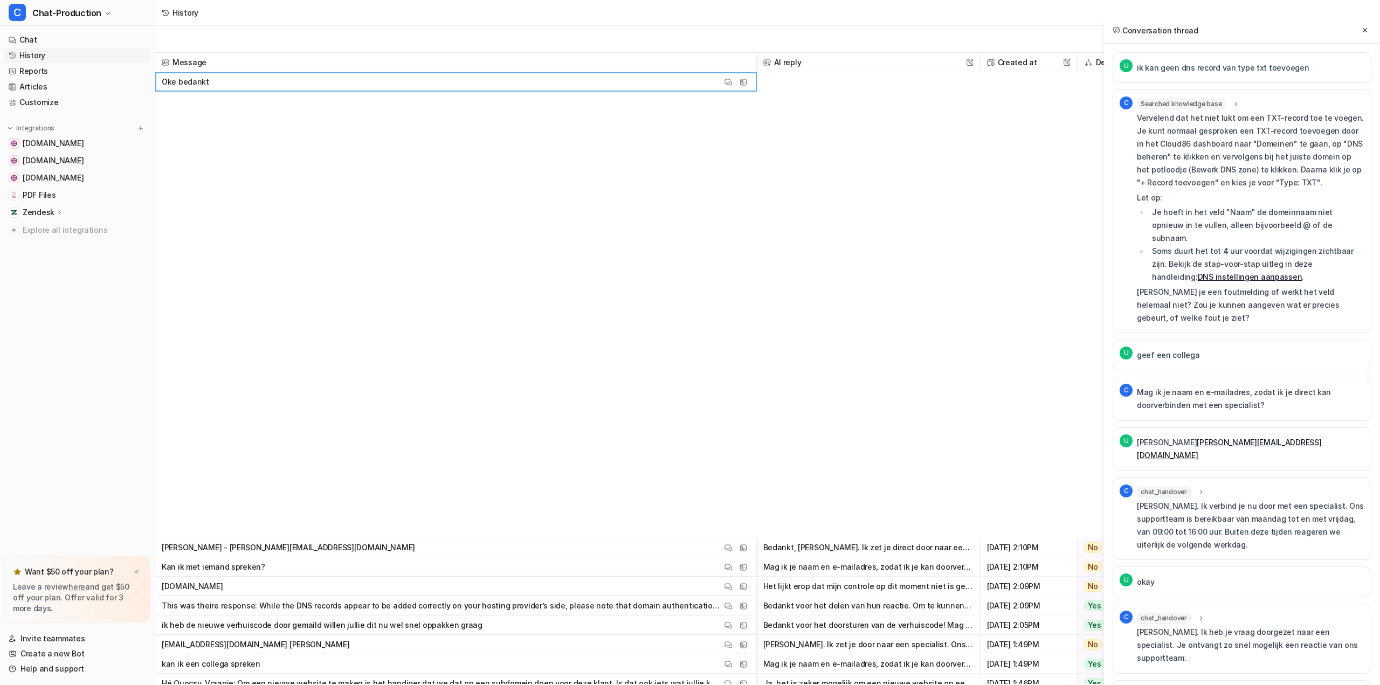
scroll to position [611, 0]
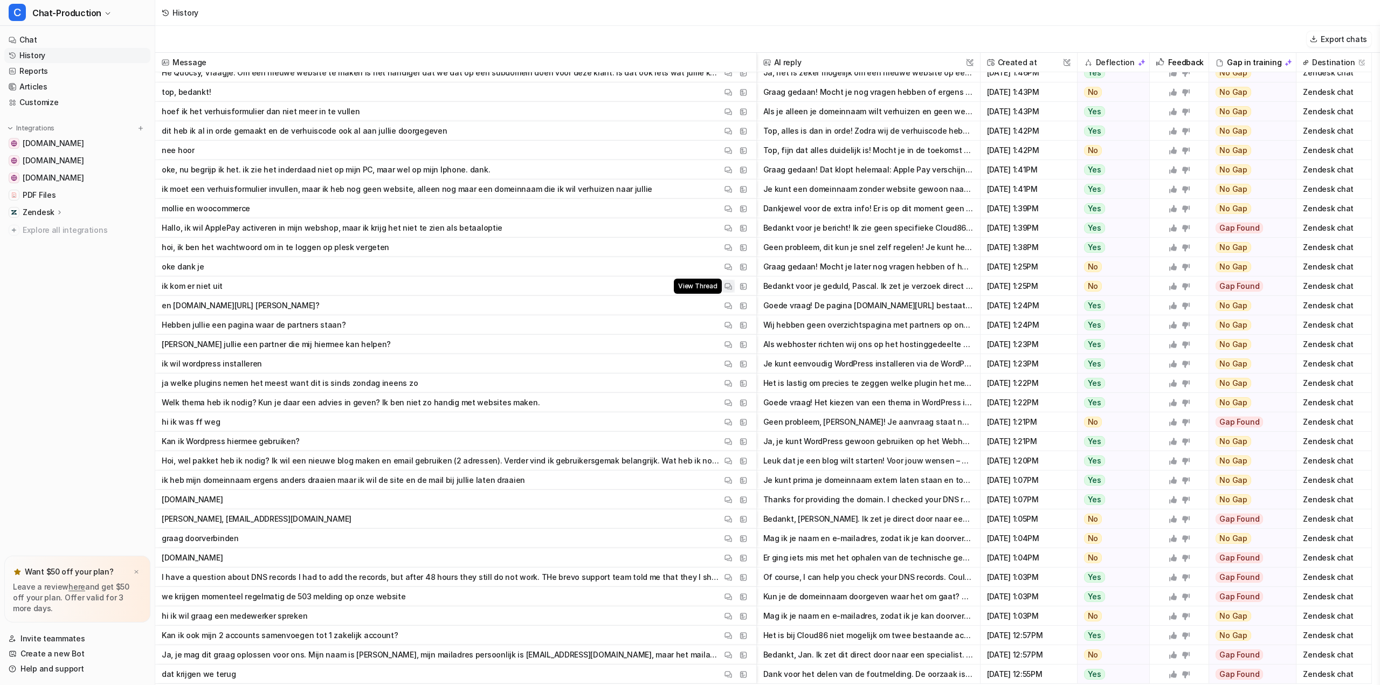
click at [727, 287] on img at bounding box center [729, 287] width 8 height 8
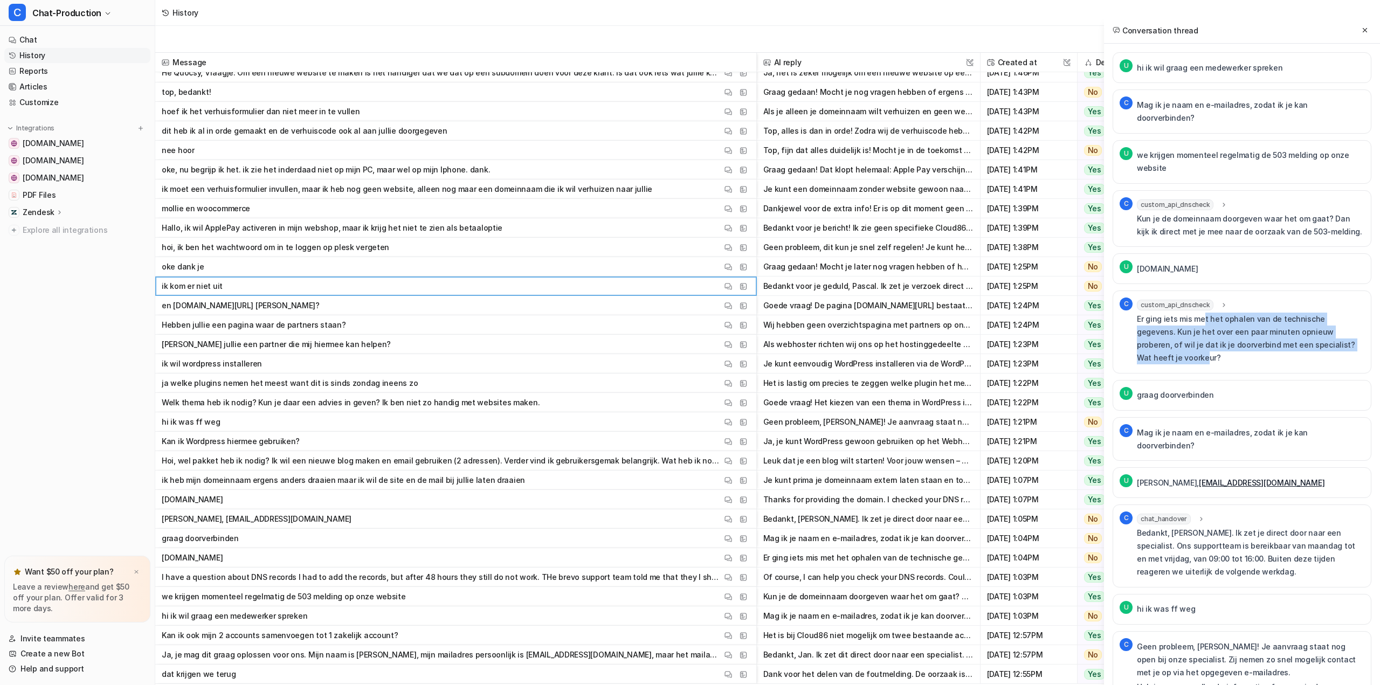
drag, startPoint x: 1222, startPoint y: 305, endPoint x: 1334, endPoint y: 329, distance: 114.6
click at [1334, 329] on p "Er ging iets mis met het ophalen van de technische gegevens. Kun je het over ee…" at bounding box center [1251, 339] width 228 height 52
drag, startPoint x: 1347, startPoint y: 329, endPoint x: 1310, endPoint y: 322, distance: 38.3
click at [1306, 322] on p "Er ging iets mis met het ophalen van de technische gegevens. Kun je het over ee…" at bounding box center [1251, 339] width 228 height 52
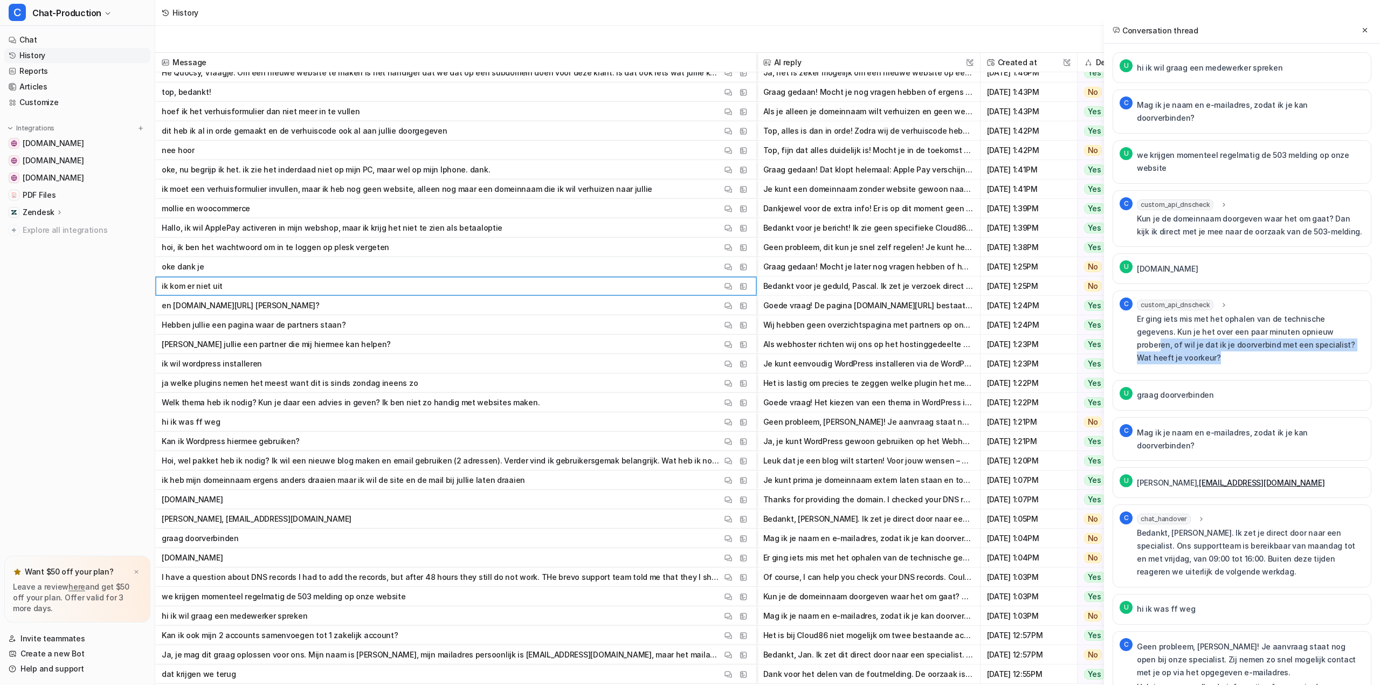
click at [1312, 323] on p "Er ging iets mis met het ophalen van de technische gegevens. Kun je het over ee…" at bounding box center [1251, 339] width 228 height 52
drag, startPoint x: 1159, startPoint y: 403, endPoint x: 1329, endPoint y: 404, distance: 169.8
click at [1327, 426] on p "Mag ik je naam en e-mailadres, zodat ik je kan doorverbinden?" at bounding box center [1251, 439] width 228 height 26
click at [1329, 426] on p "Mag ik je naam en e-mailadres, zodat ik je kan doorverbinden?" at bounding box center [1251, 439] width 228 height 26
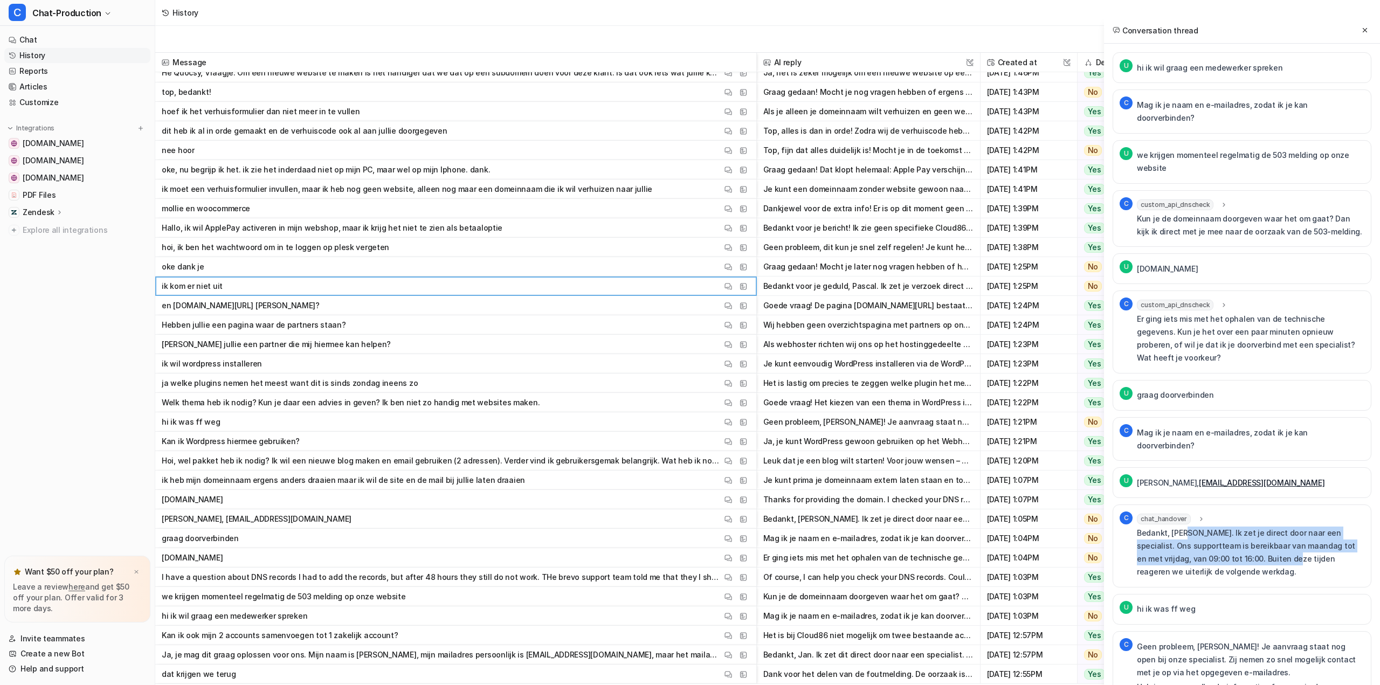
drag, startPoint x: 1195, startPoint y: 497, endPoint x: 1259, endPoint y: 519, distance: 68.0
click at [1259, 527] on p "Bedankt, [PERSON_NAME]. Ik zet je direct door naar een specialist. Ons supportt…" at bounding box center [1251, 553] width 228 height 52
click at [1260, 527] on p "Bedankt, [PERSON_NAME]. Ik zet je direct door naar een specialist. Ons supportt…" at bounding box center [1251, 553] width 228 height 52
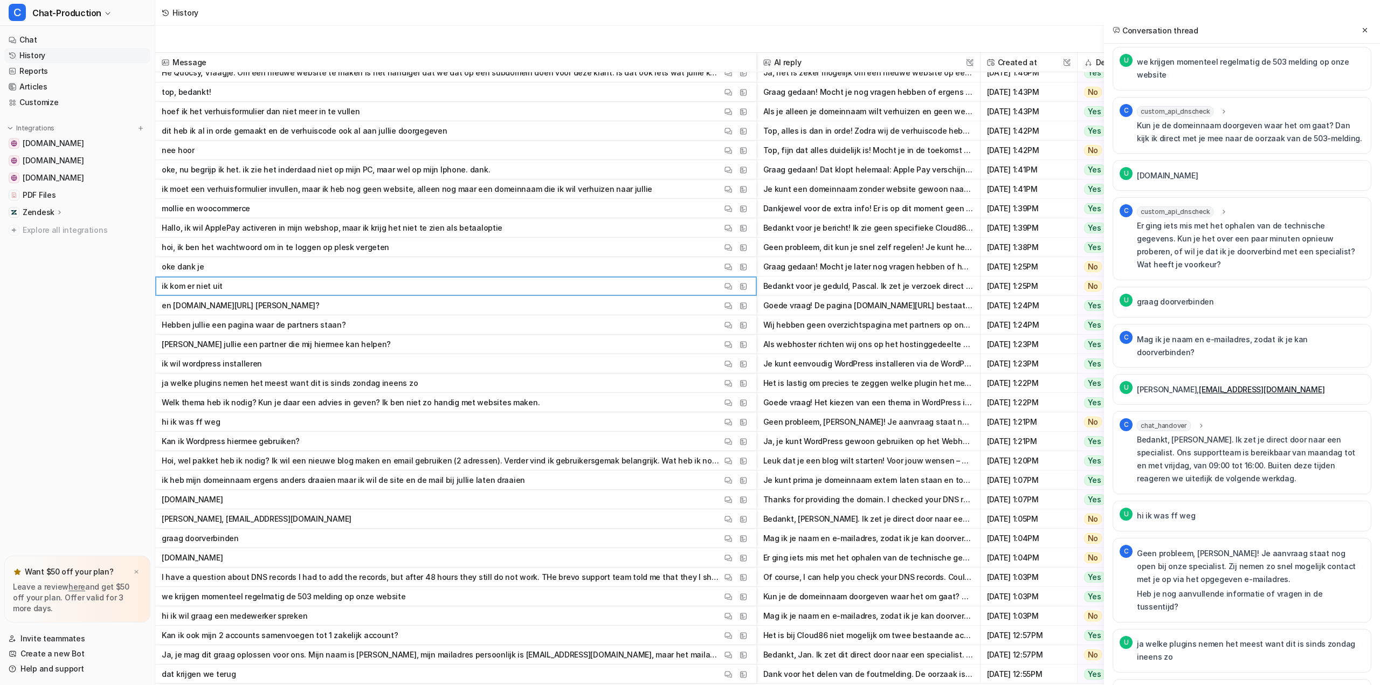
scroll to position [108, 0]
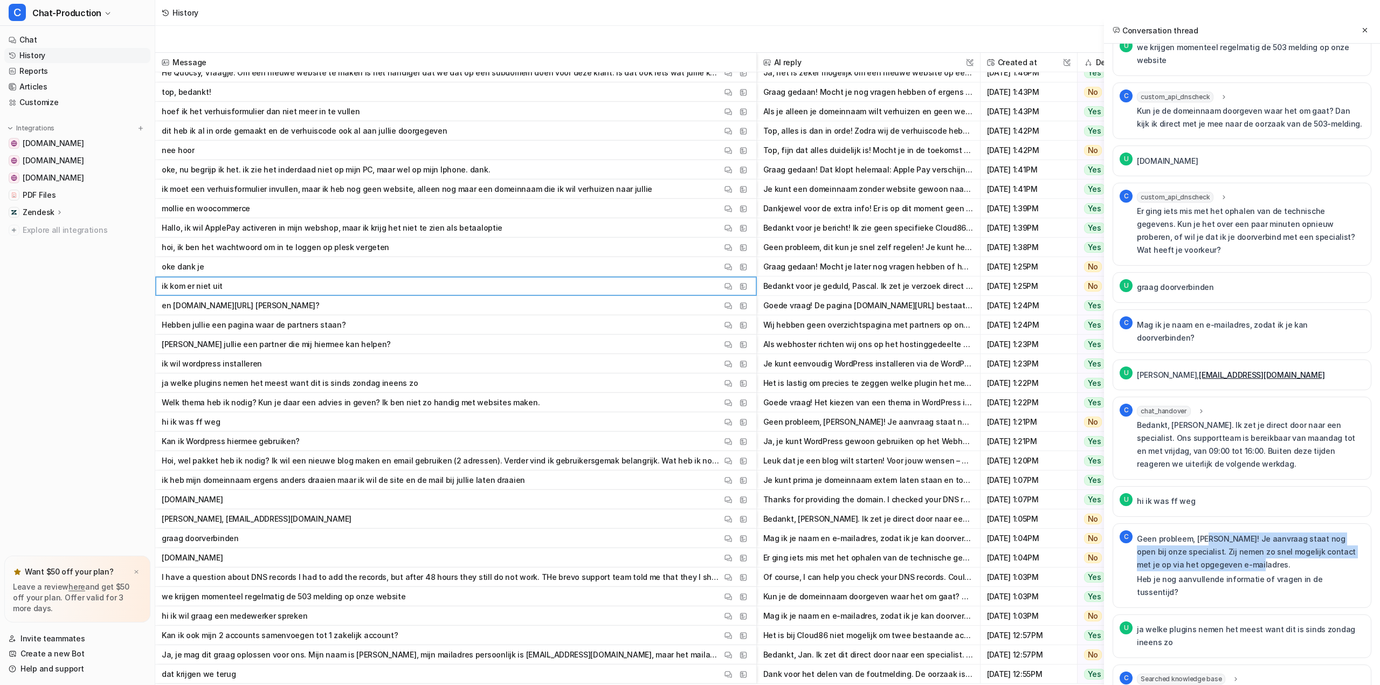
drag, startPoint x: 1208, startPoint y: 500, endPoint x: 1277, endPoint y: 529, distance: 74.4
click at [1277, 533] on p "Geen probleem, [PERSON_NAME]! Je aanvraag staat nog open bij onze specialist. Z…" at bounding box center [1251, 552] width 228 height 39
click at [1276, 533] on p "Geen probleem, [PERSON_NAME]! Je aanvraag staat nog open bij onze specialist. Z…" at bounding box center [1251, 552] width 228 height 39
drag, startPoint x: 1289, startPoint y: 542, endPoint x: 1226, endPoint y: 519, distance: 66.9
click at [1229, 533] on div "Geen probleem, [PERSON_NAME]! Je aanvraag staat nog open bij onze specialist. Z…" at bounding box center [1251, 566] width 228 height 67
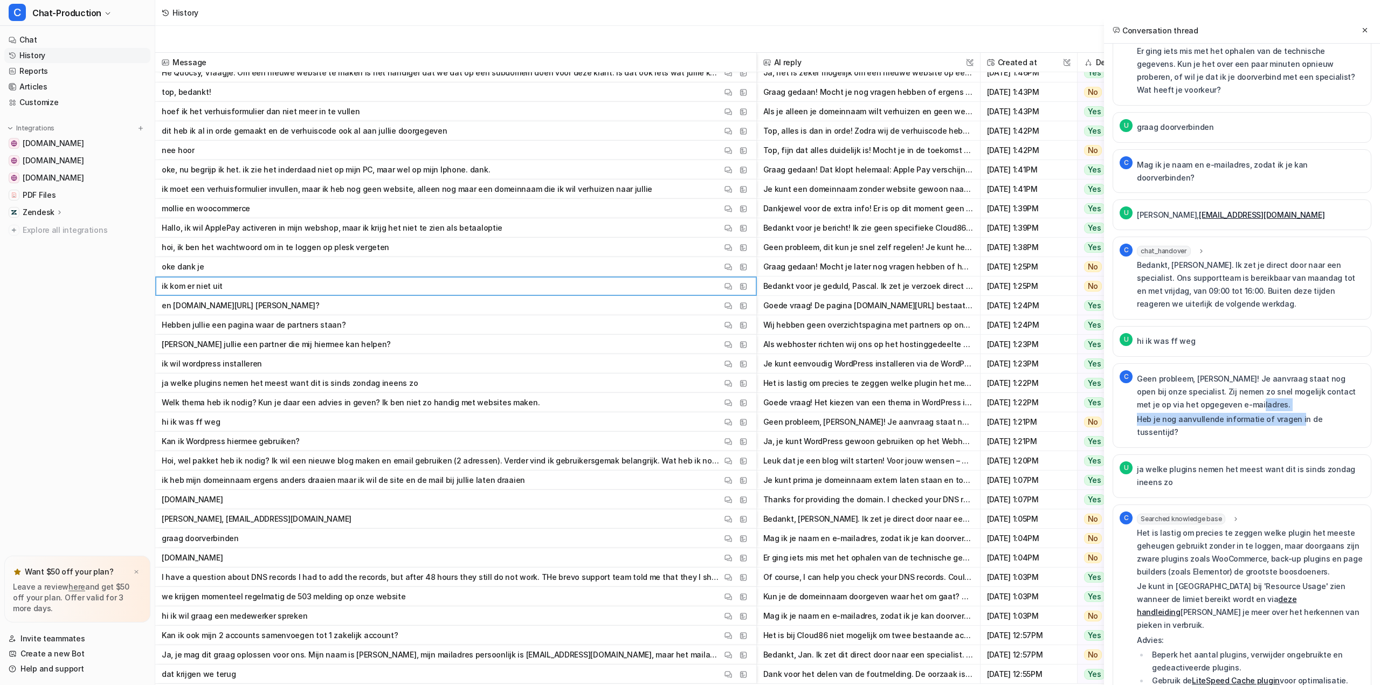
scroll to position [323, 0]
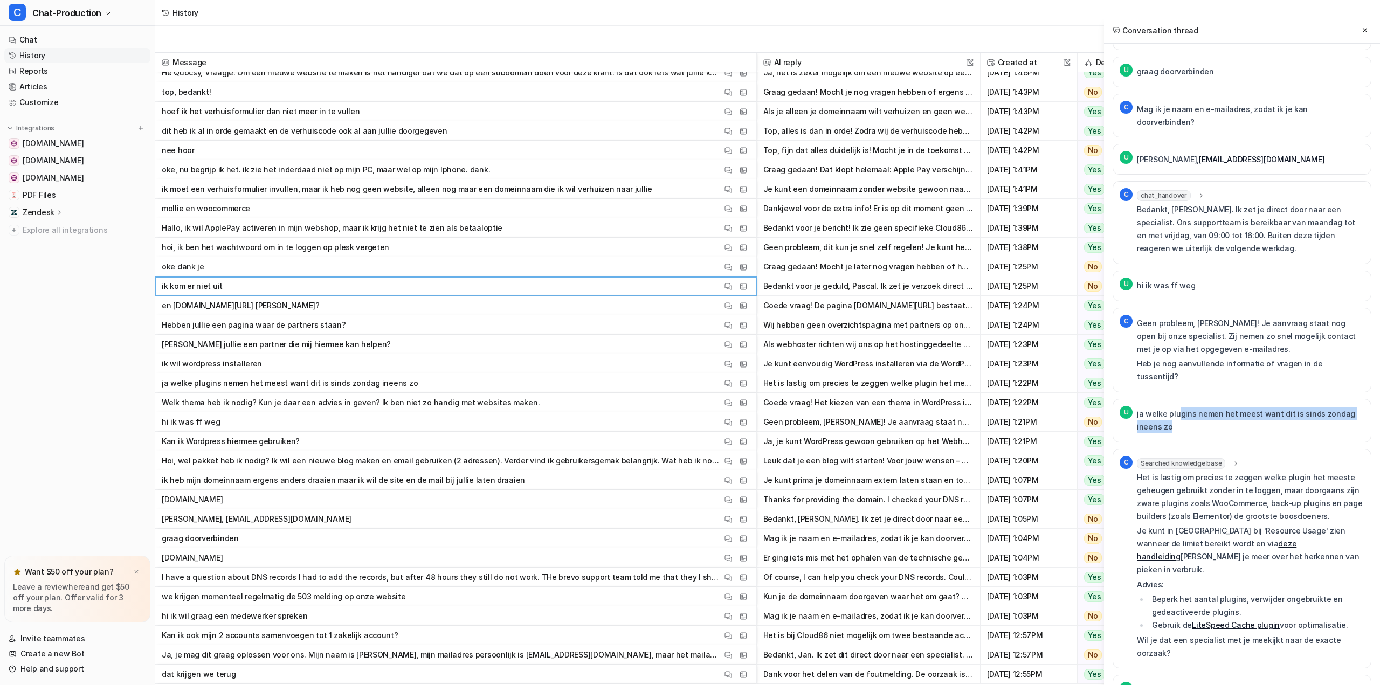
drag, startPoint x: 1178, startPoint y: 366, endPoint x: 1272, endPoint y: 373, distance: 94.6
click at [1272, 408] on p "ja welke plugins nemen het meest want dit is sinds zondag ineens zo" at bounding box center [1251, 421] width 228 height 26
drag, startPoint x: 1285, startPoint y: 373, endPoint x: 1144, endPoint y: 364, distance: 141.5
click at [1144, 408] on p "ja welke plugins nemen het meest want dit is sinds zondag ineens zo" at bounding box center [1251, 421] width 228 height 26
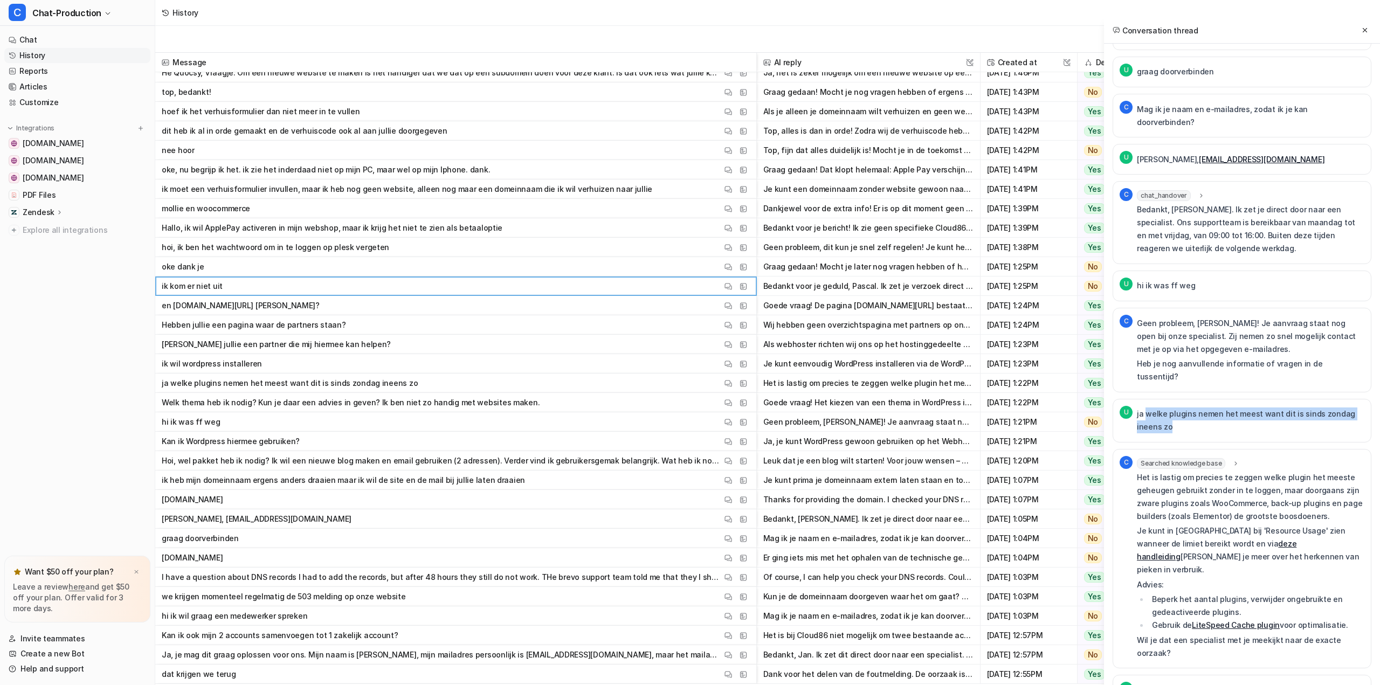
click at [1149, 408] on p "ja welke plugins nemen het meest want dit is sinds zondag ineens zo" at bounding box center [1251, 421] width 228 height 26
drag, startPoint x: 1149, startPoint y: 366, endPoint x: 1181, endPoint y: 376, distance: 33.4
click at [1181, 408] on p "ja welke plugins nemen het meest want dit is sinds zondag ineens zo" at bounding box center [1251, 421] width 228 height 26
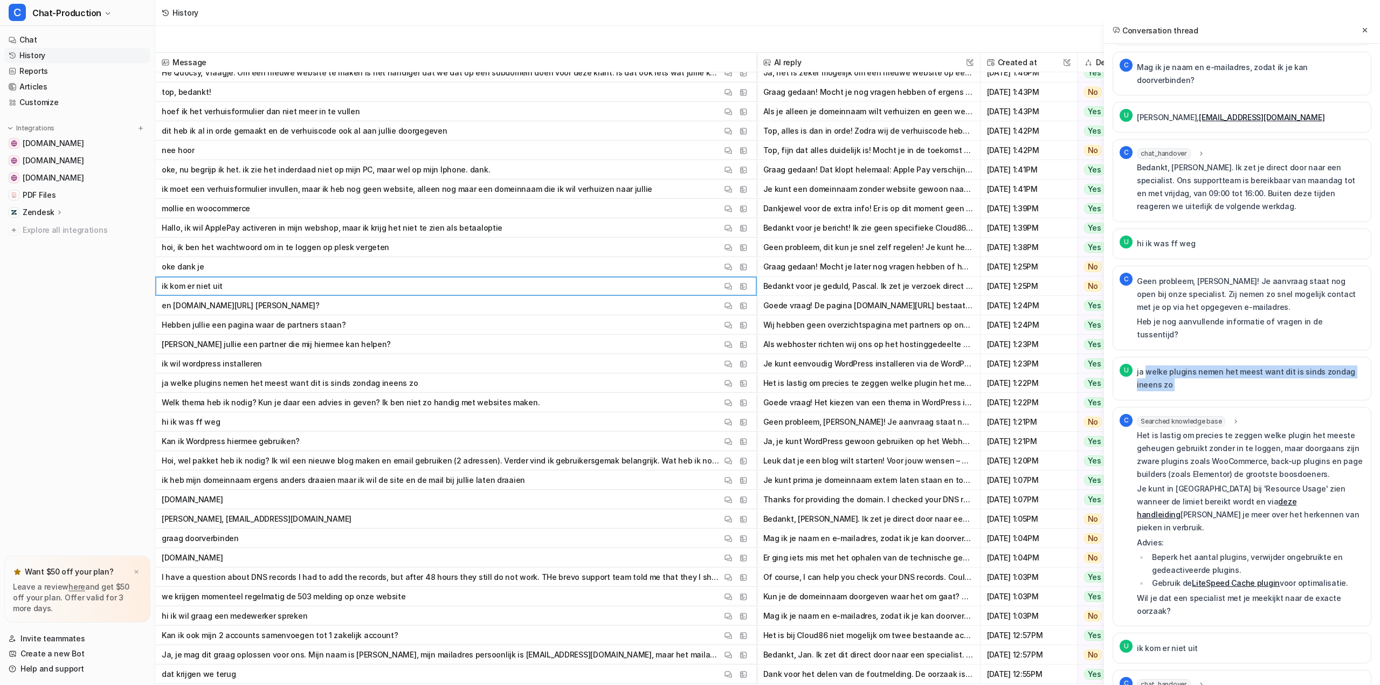
scroll to position [377, 0]
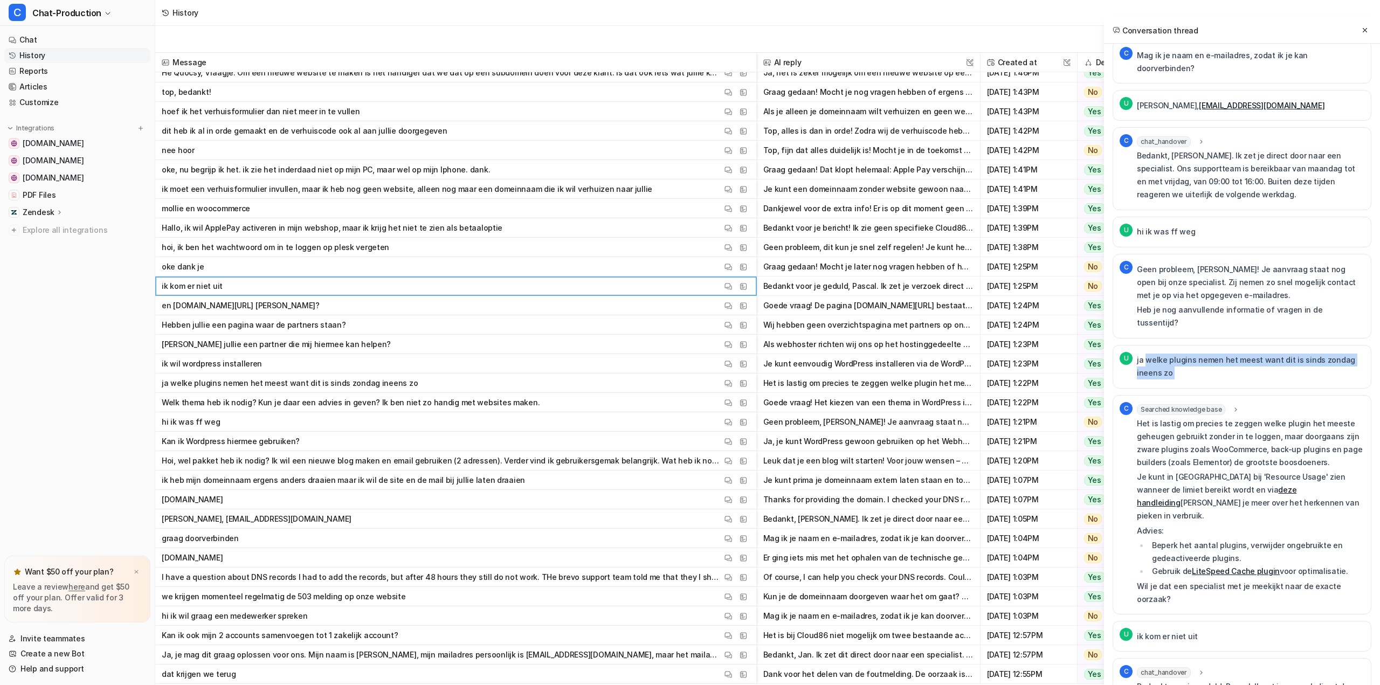
drag, startPoint x: 1153, startPoint y: 393, endPoint x: 1342, endPoint y: 507, distance: 221.4
click at [1342, 507] on div "Het is lastig om precies te zeggen welke plugin het meeste geheugen gebruikt zo…" at bounding box center [1251, 511] width 228 height 189
click at [1342, 565] on li "Gebruik de LiteSpeed Cache plugin voor optimalisatie." at bounding box center [1257, 571] width 216 height 13
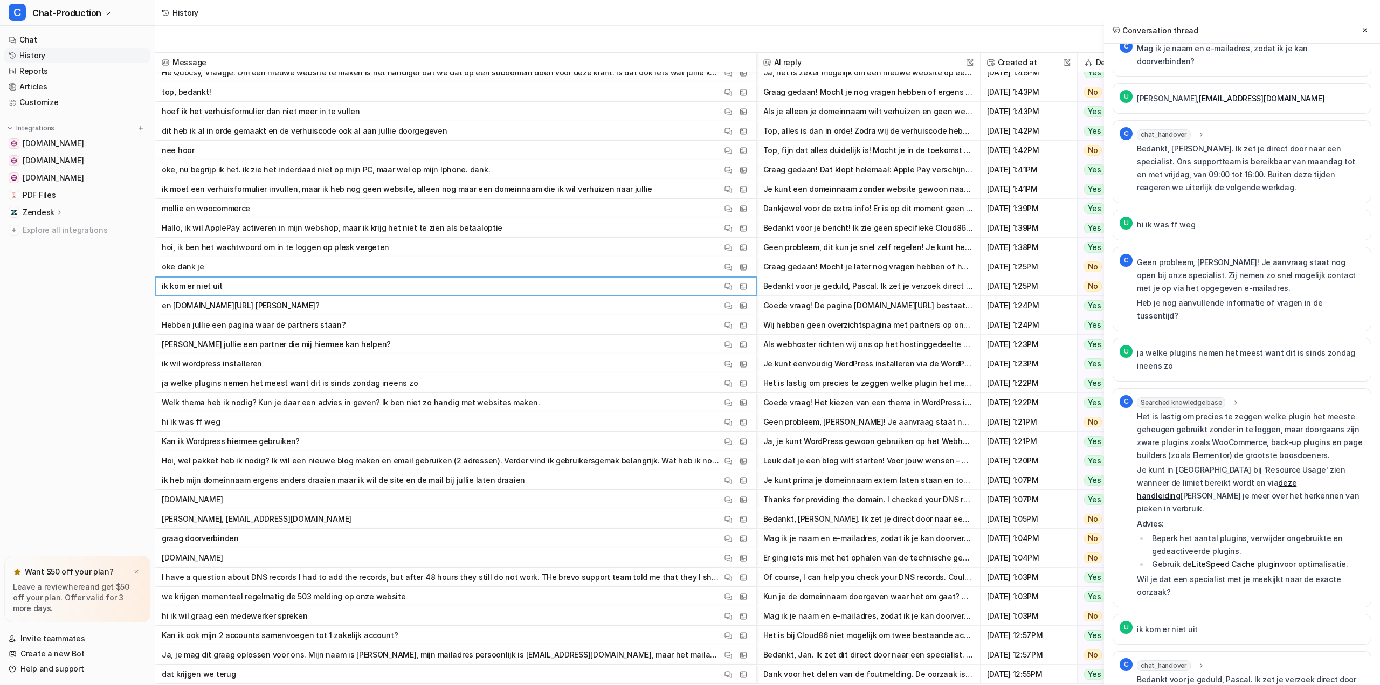
scroll to position [404, 0]
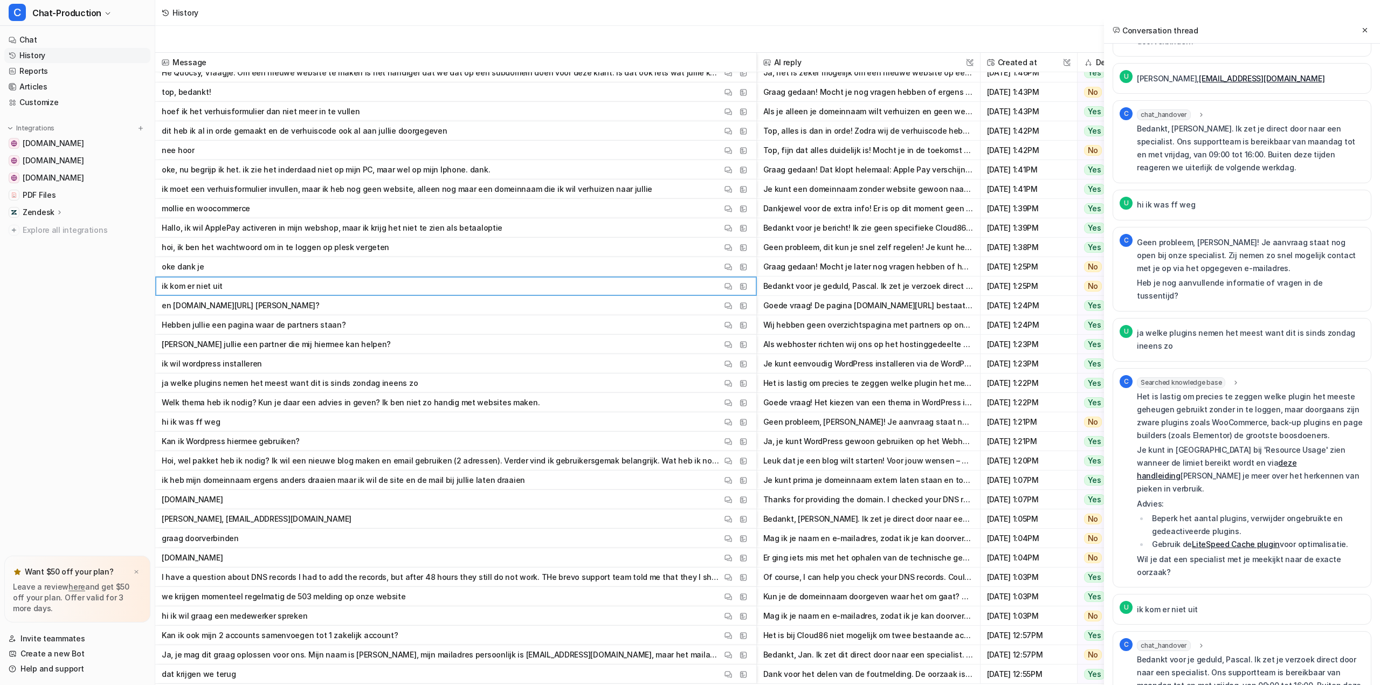
click at [1206, 653] on p "Bedankt voor je geduld, Pascal. Ik zet je verzoek direct door naar een speciali…" at bounding box center [1251, 679] width 228 height 52
click at [1207, 653] on p "Bedankt voor je geduld, Pascal. Ik zet je verzoek direct door naar een speciali…" at bounding box center [1251, 679] width 228 height 52
drag, startPoint x: 1217, startPoint y: 583, endPoint x: 1262, endPoint y: 583, distance: 44.8
click at [1261, 653] on p "Bedankt voor je geduld, Pascal. Ik zet je verzoek direct door naar een speciali…" at bounding box center [1251, 679] width 228 height 52
drag, startPoint x: 1284, startPoint y: 582, endPoint x: 1314, endPoint y: 629, distance: 56.1
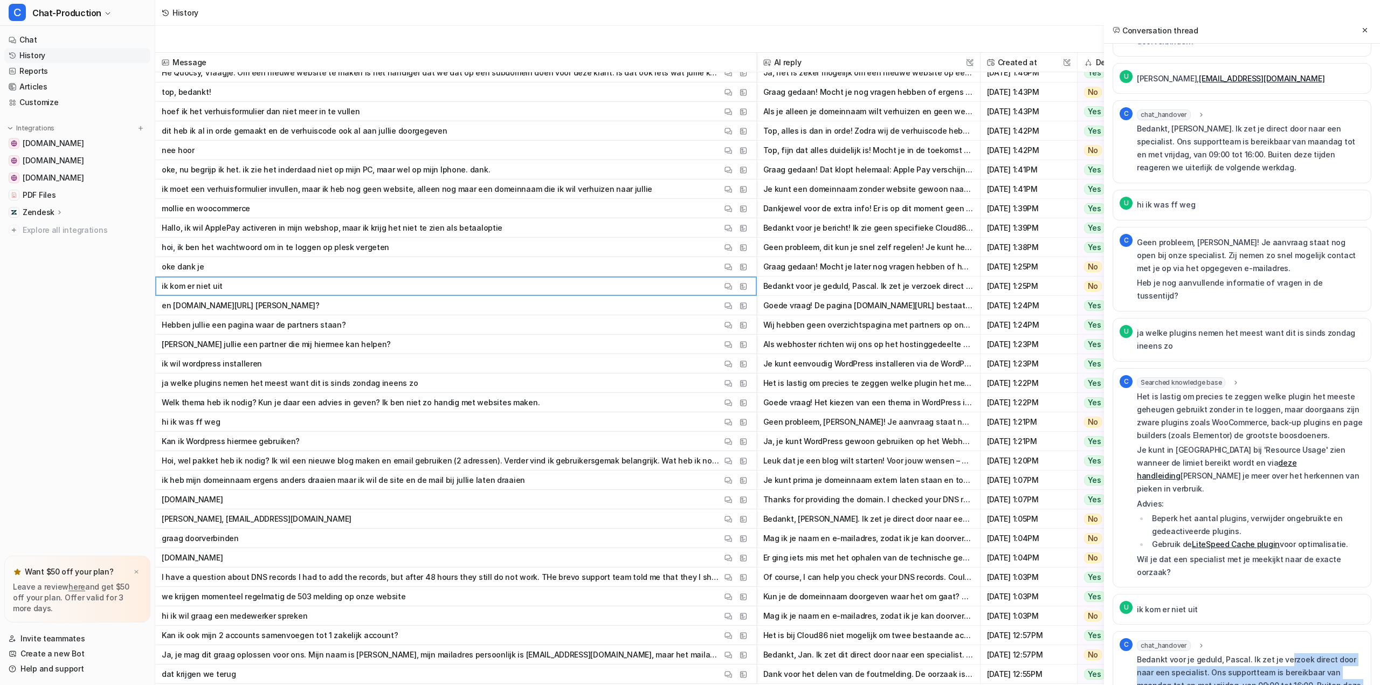
drag, startPoint x: 1247, startPoint y: 630, endPoint x: 1156, endPoint y: 594, distance: 97.0
click at [1156, 653] on p "Bedankt voor je geduld, Pascal. Ik zet je verzoek direct door naar een speciali…" at bounding box center [1251, 679] width 228 height 52
